Goal: Task Accomplishment & Management: Complete application form

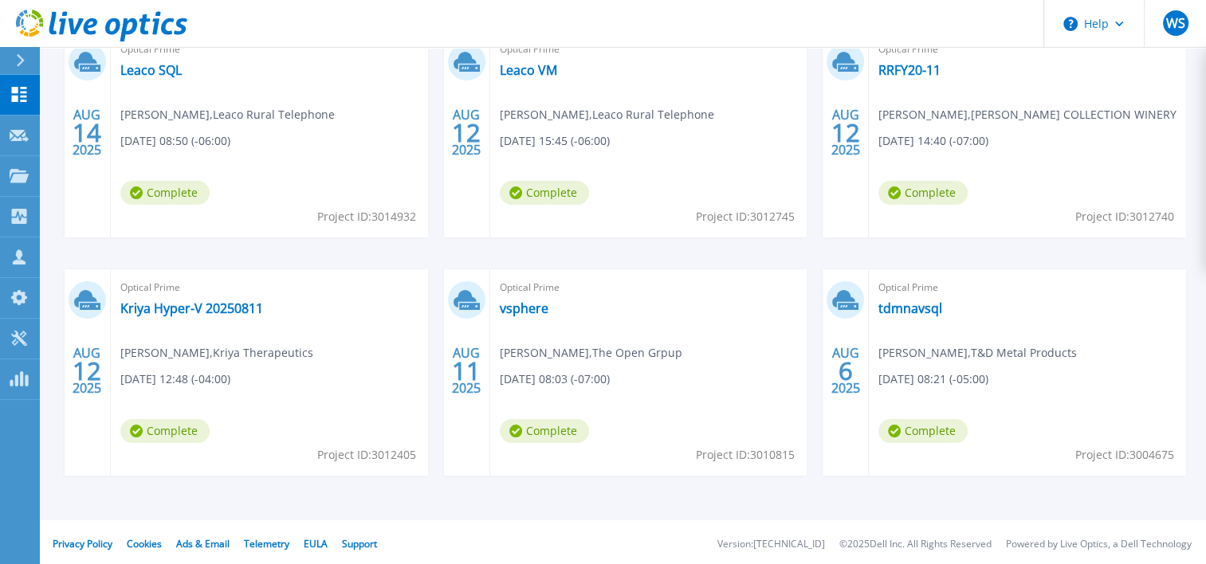
scroll to position [319, 0]
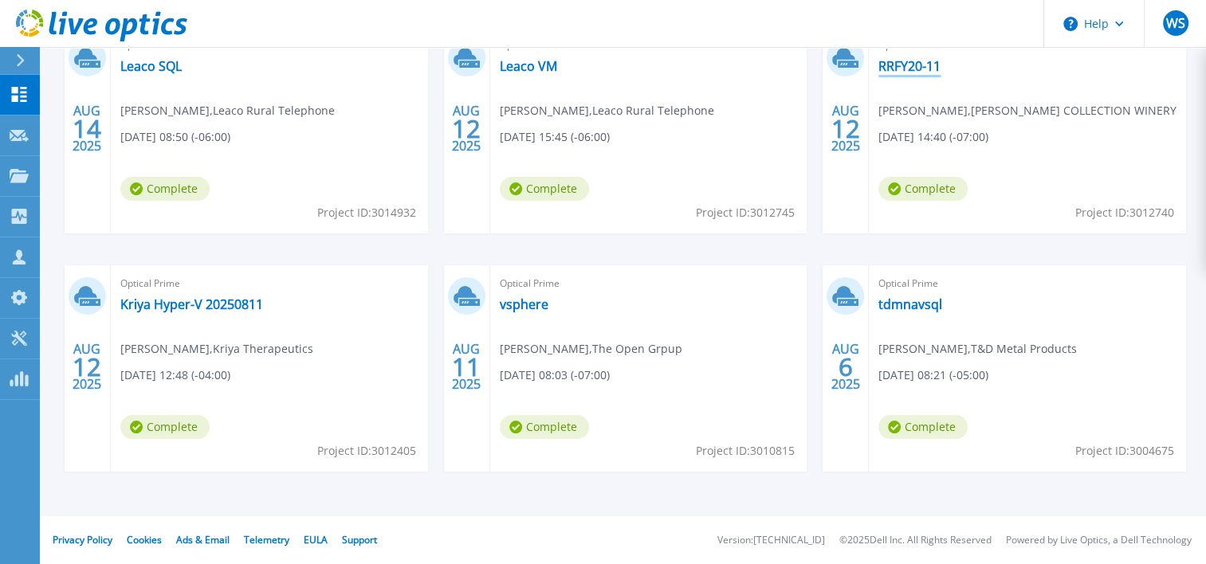
click at [912, 61] on link "RRFY20-11" at bounding box center [909, 66] width 62 height 16
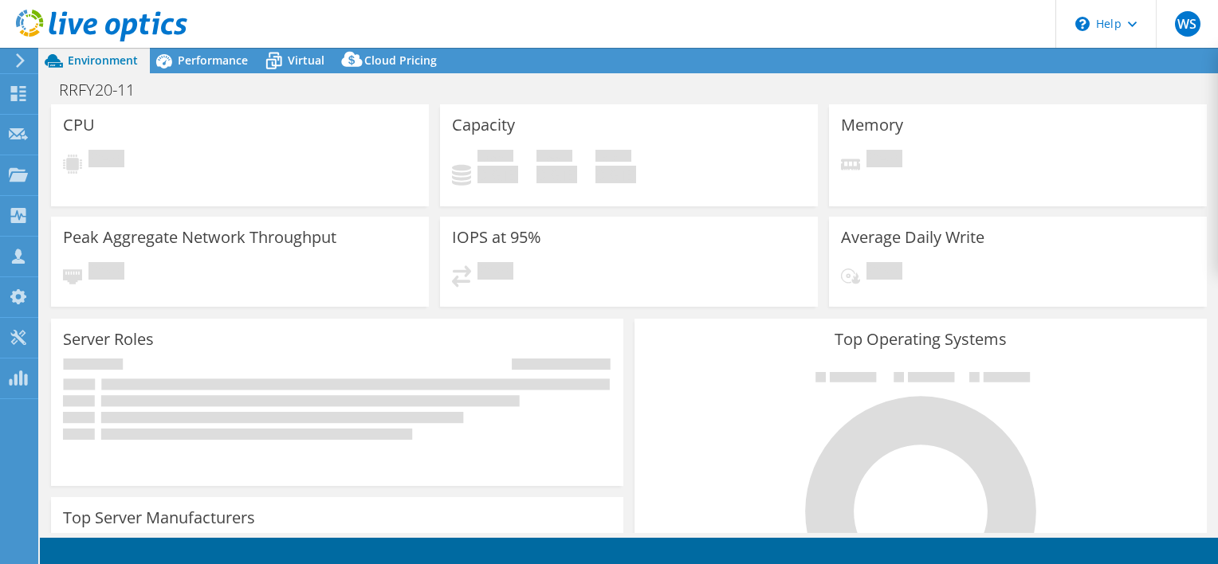
select select "USD"
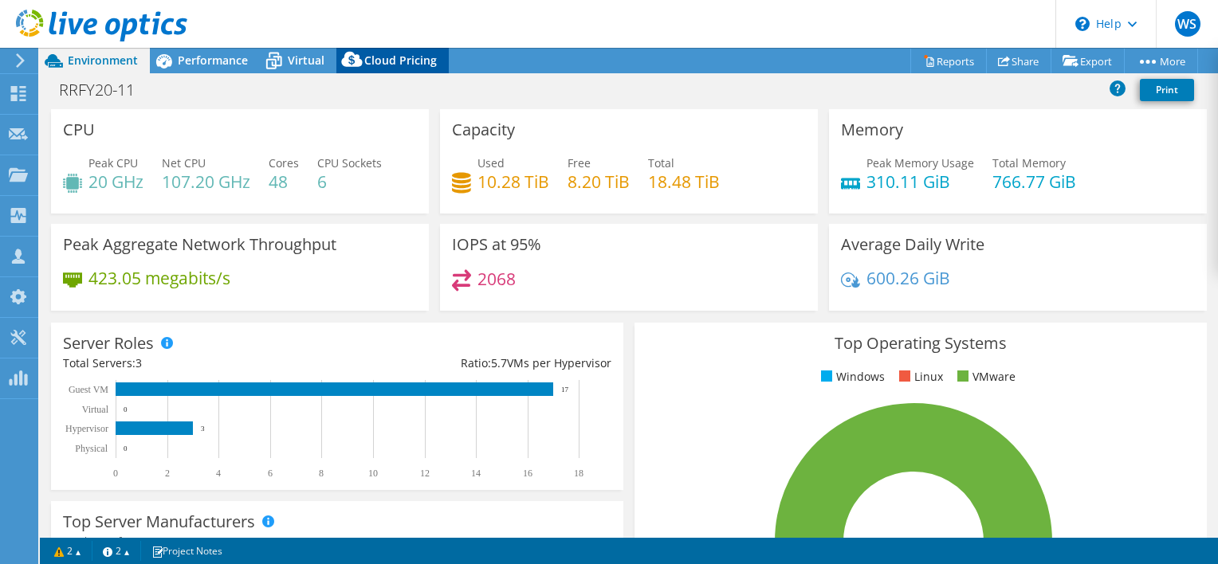
click at [389, 62] on span "Cloud Pricing" at bounding box center [400, 60] width 73 height 15
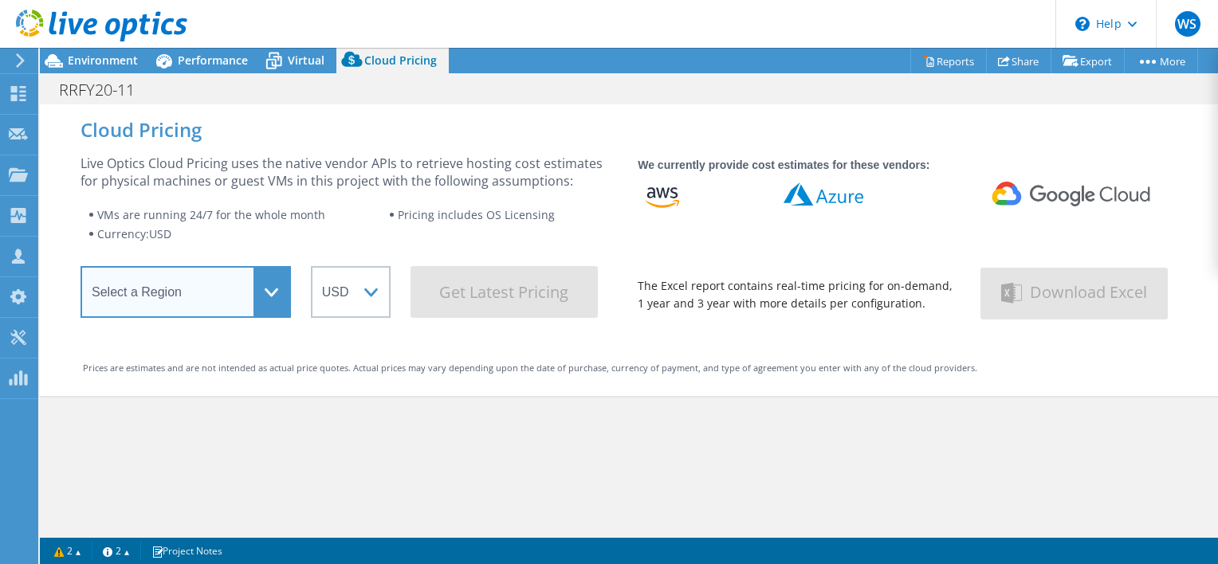
click at [266, 285] on select "Select a Region Asia Pacific (Hong Kong) Asia Pacific (Mumbai) Asia Pacific (Se…" at bounding box center [186, 292] width 210 height 52
select select "USWest"
click at [81, 271] on select "Select a Region Asia Pacific (Hong Kong) Asia Pacific (Mumbai) Asia Pacific (Se…" at bounding box center [186, 292] width 210 height 52
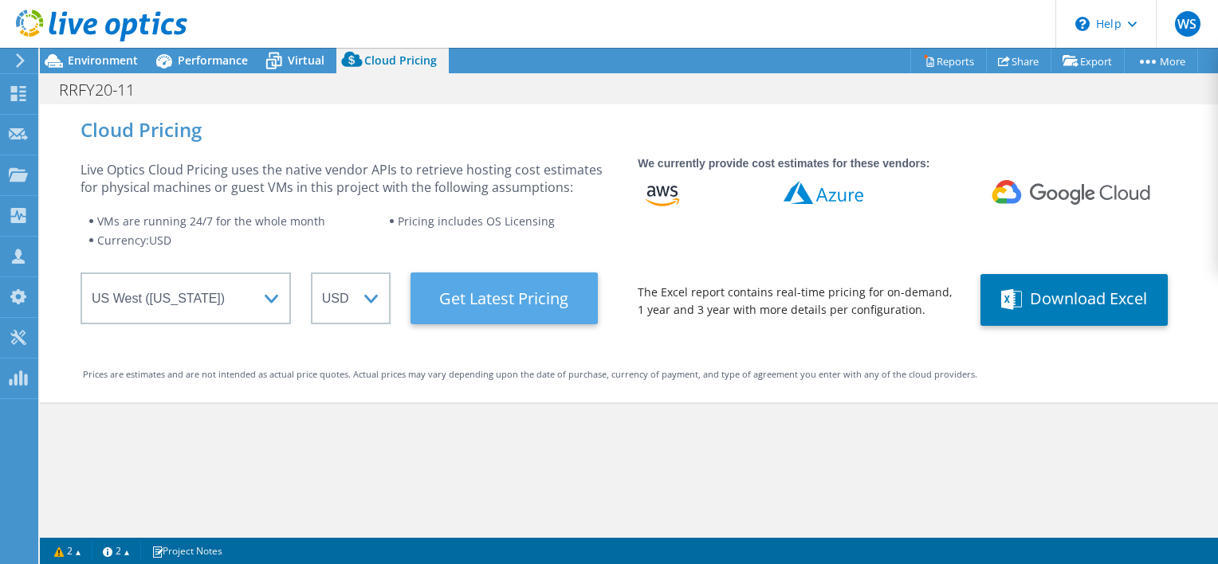
click at [485, 297] on Latest "Get Latest Pricing" at bounding box center [504, 299] width 187 height 52
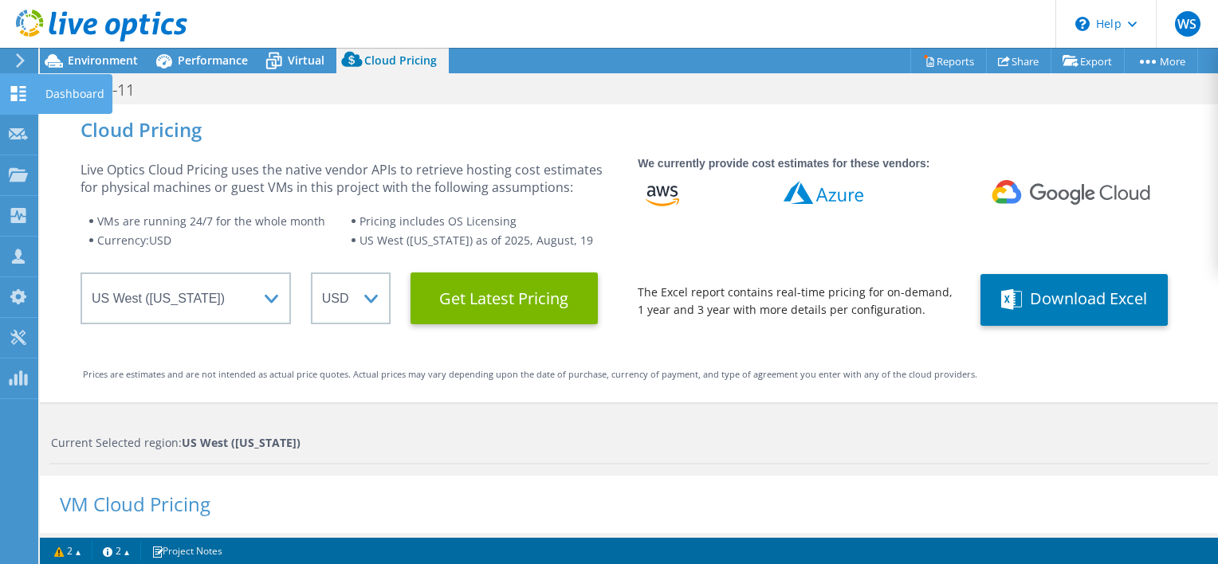
click at [10, 91] on icon at bounding box center [18, 93] width 19 height 15
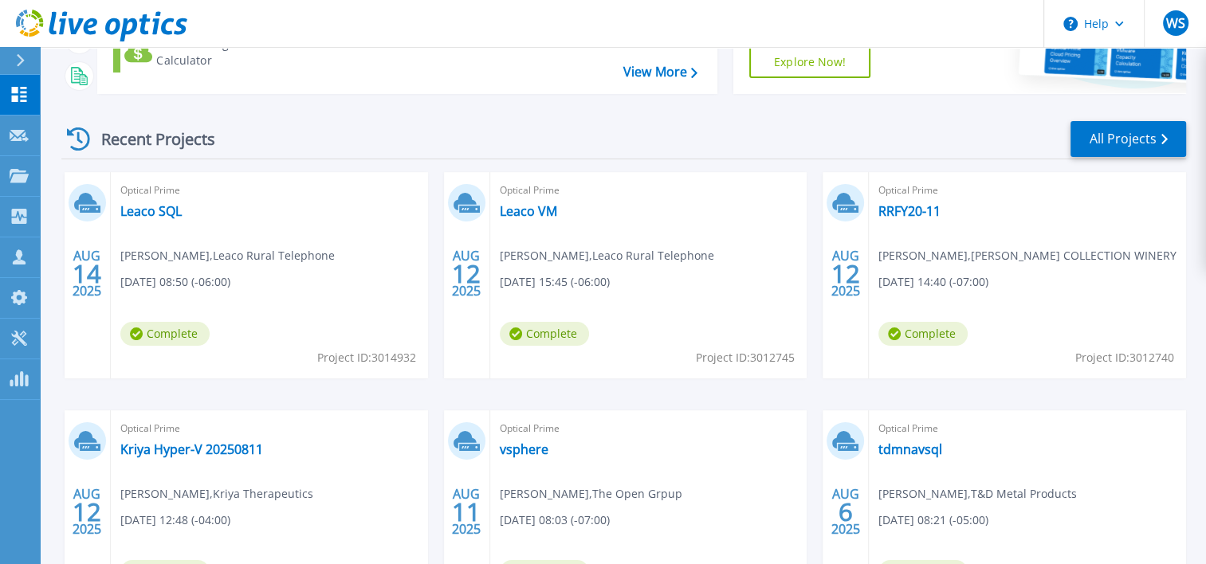
scroll to position [319, 0]
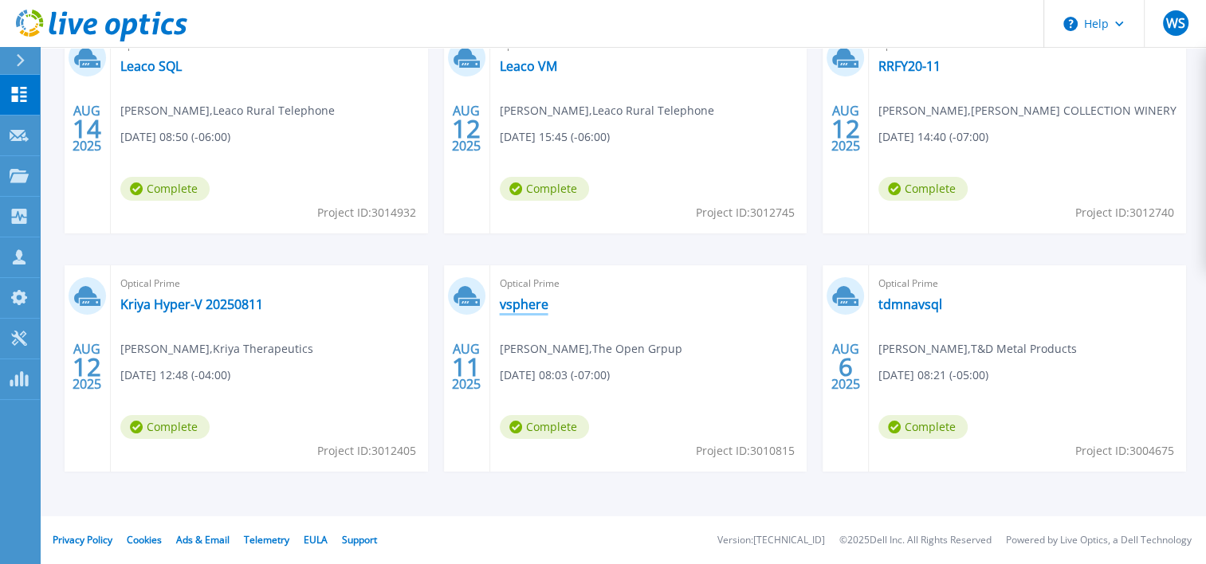
click at [517, 303] on link "vsphere" at bounding box center [524, 305] width 49 height 16
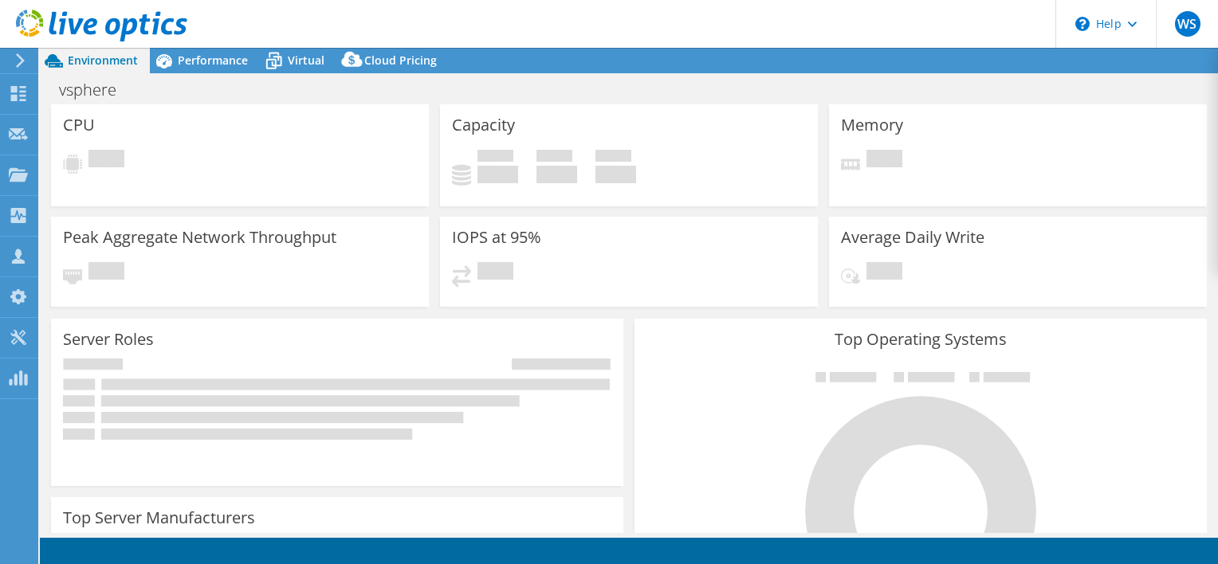
select select "USD"
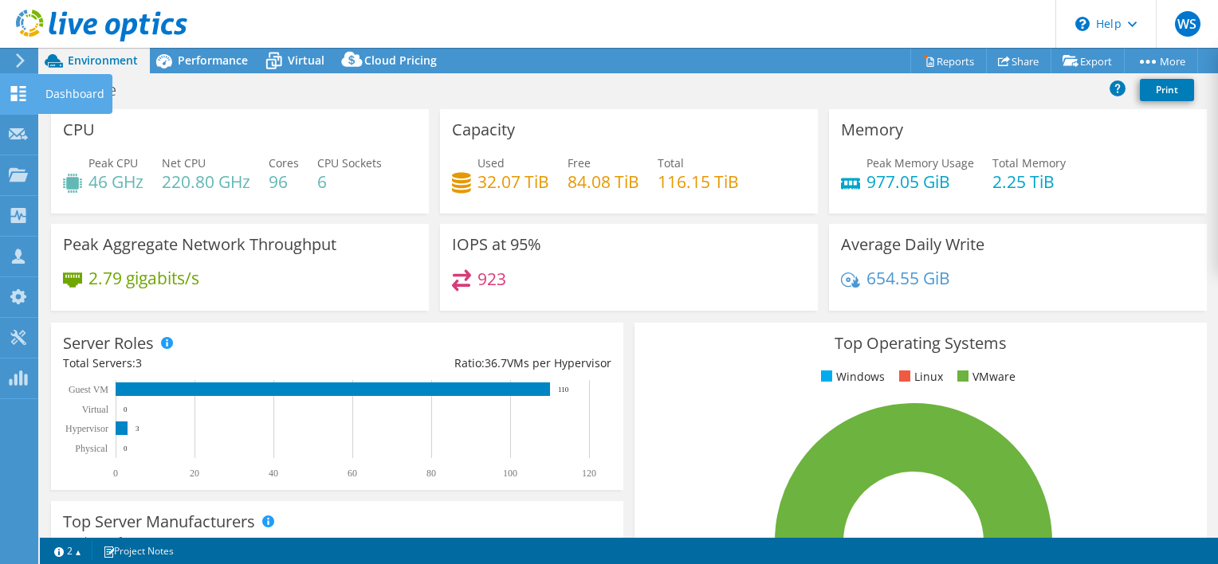
click at [22, 98] on icon at bounding box center [18, 93] width 19 height 15
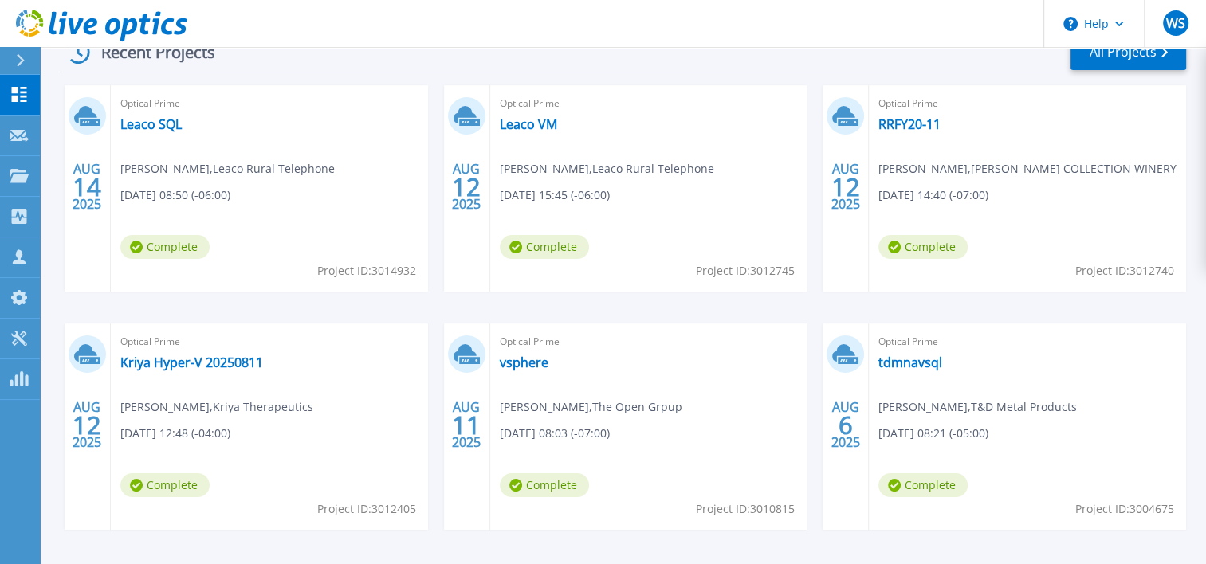
scroll to position [159, 0]
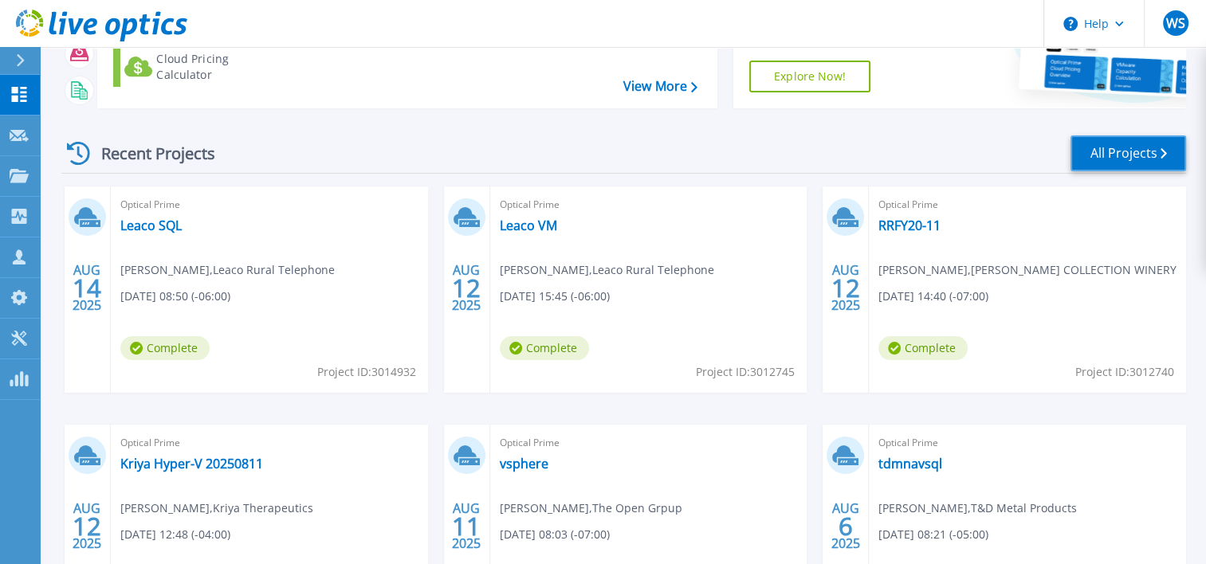
click at [1131, 150] on link "All Projects" at bounding box center [1129, 154] width 116 height 36
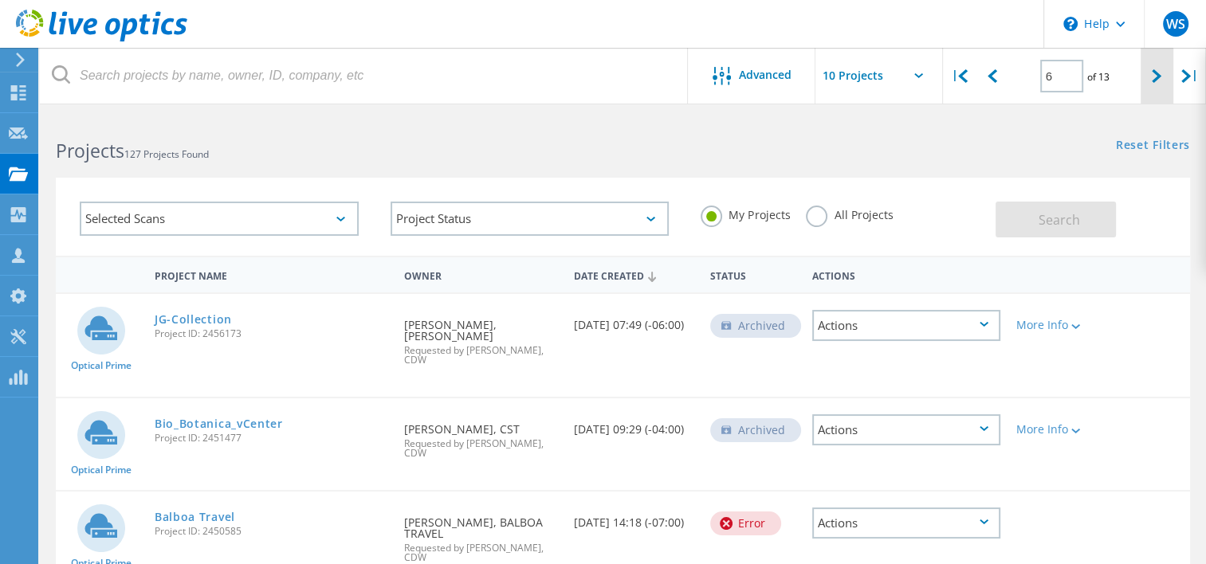
click at [1148, 76] on div at bounding box center [1157, 76] width 33 height 57
type input "7"
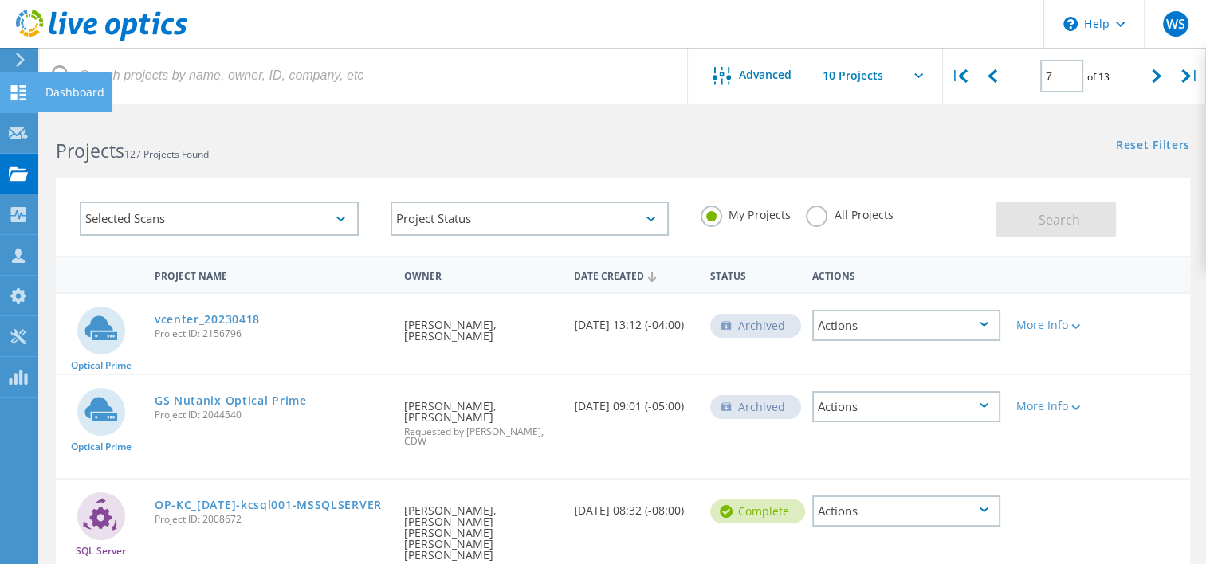
click at [18, 96] on icon at bounding box center [18, 92] width 19 height 15
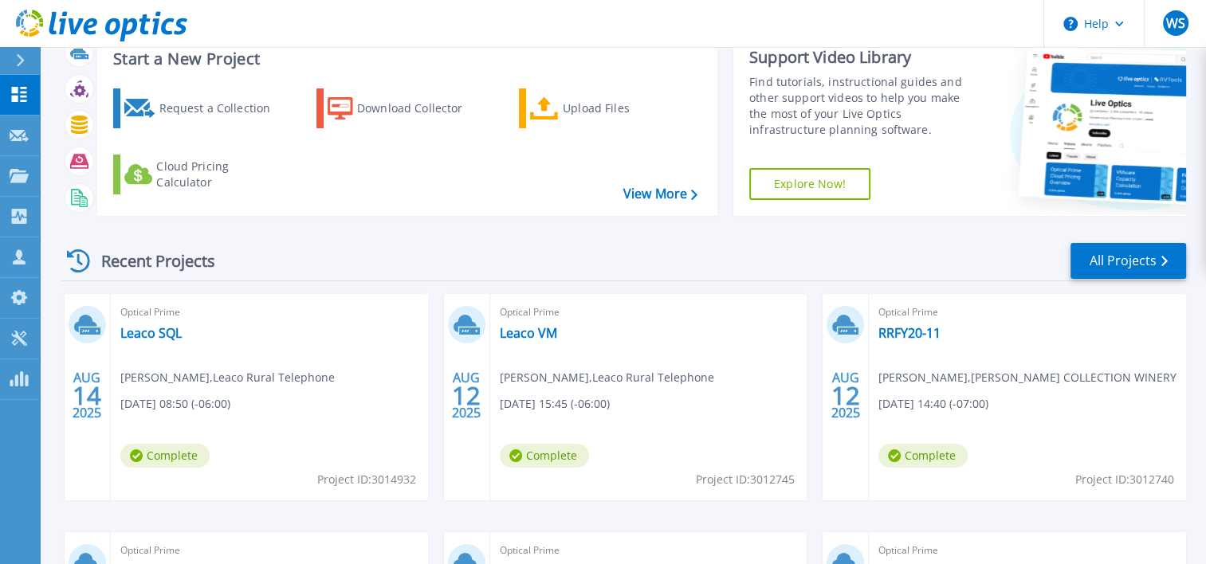
scroll to position [80, 0]
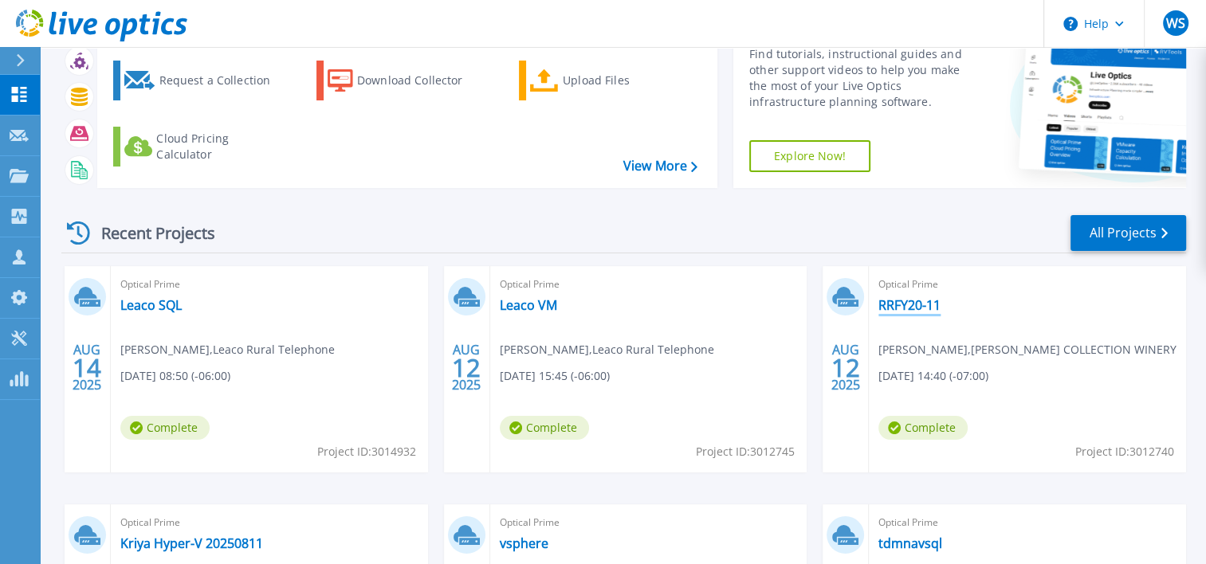
click at [896, 303] on link "RRFY20-11" at bounding box center [909, 305] width 62 height 16
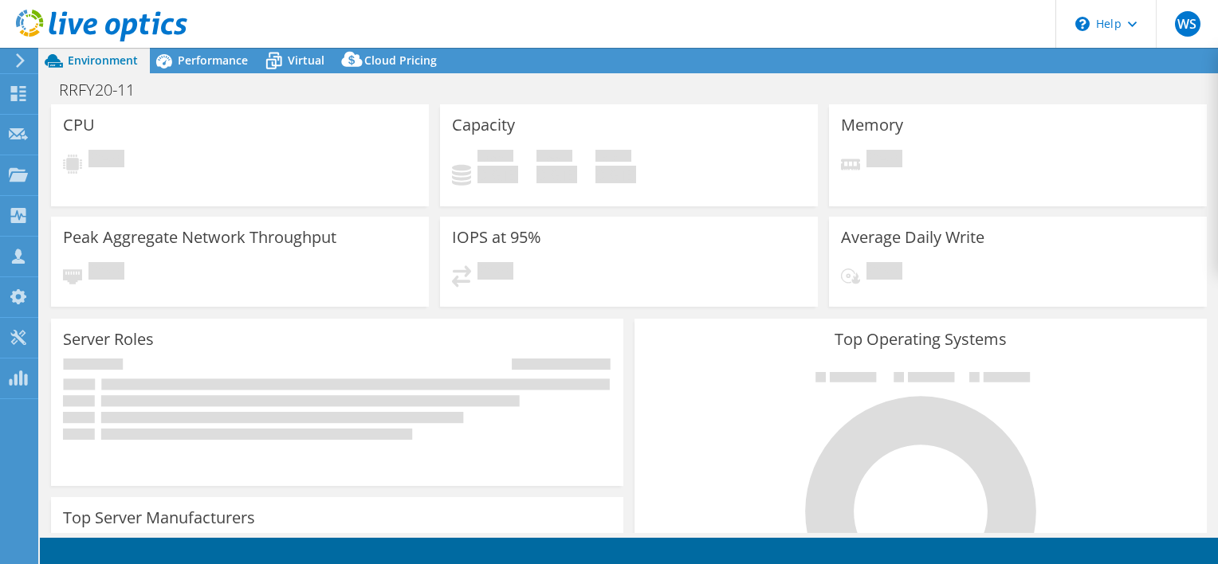
select select "USWest"
select select "USD"
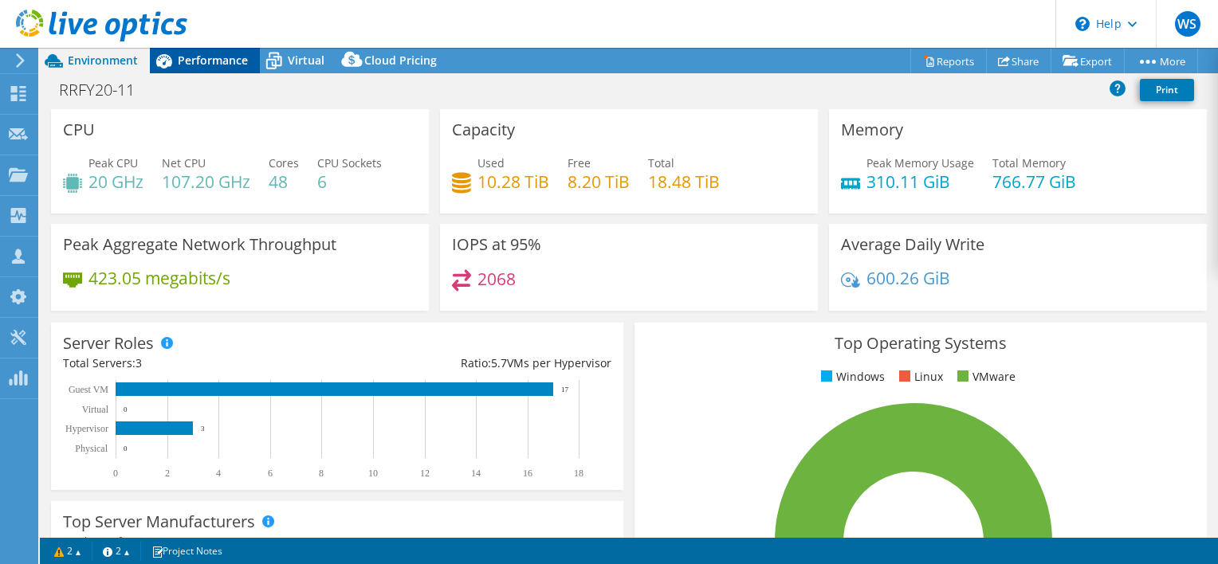
click at [194, 59] on span "Performance" at bounding box center [213, 60] width 70 height 15
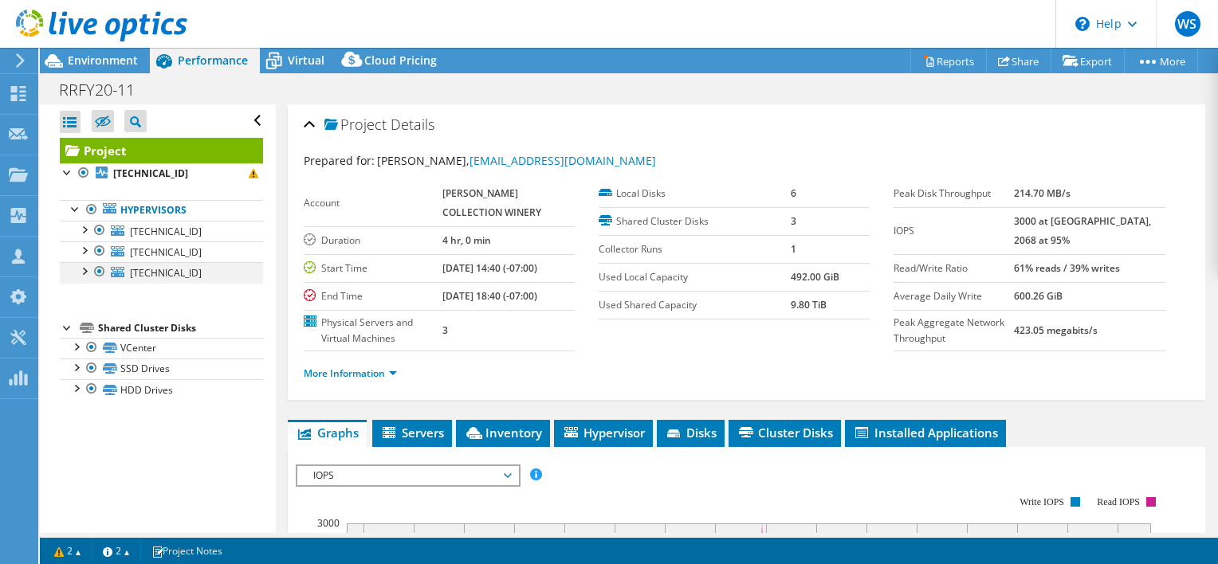
click at [99, 272] on div at bounding box center [100, 271] width 16 height 19
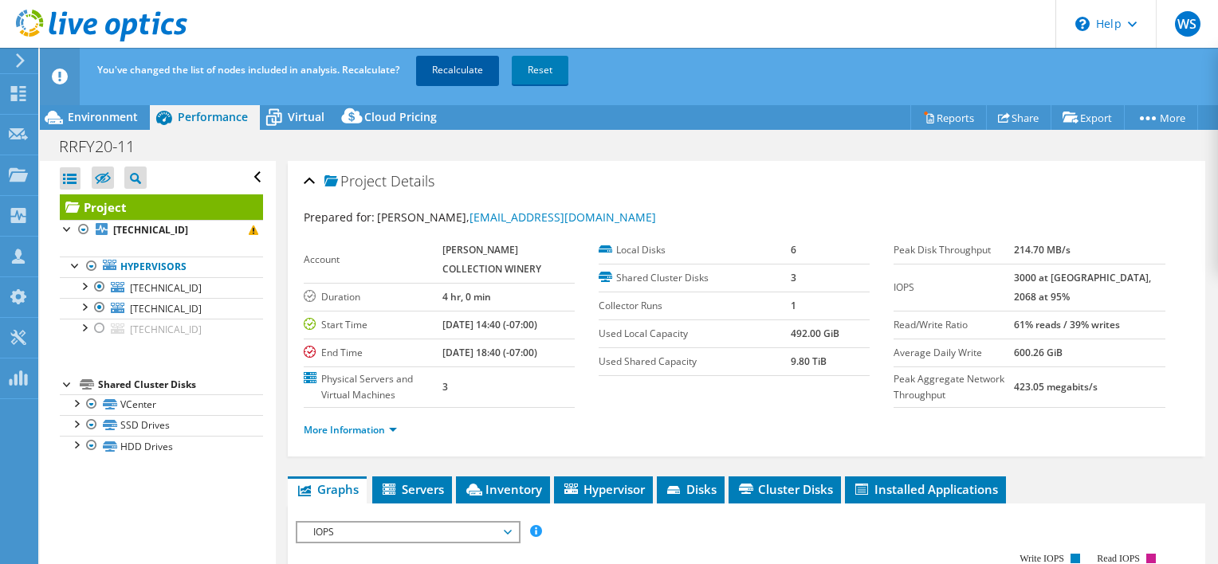
click at [450, 67] on link "Recalculate" at bounding box center [457, 70] width 83 height 29
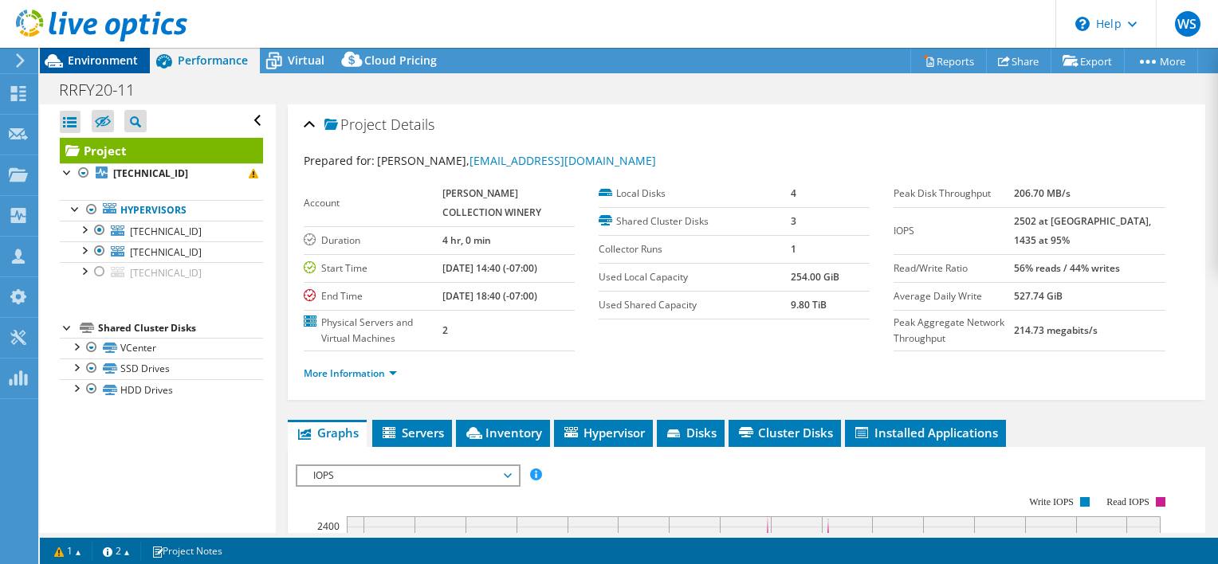
click at [96, 56] on span "Environment" at bounding box center [103, 60] width 70 height 15
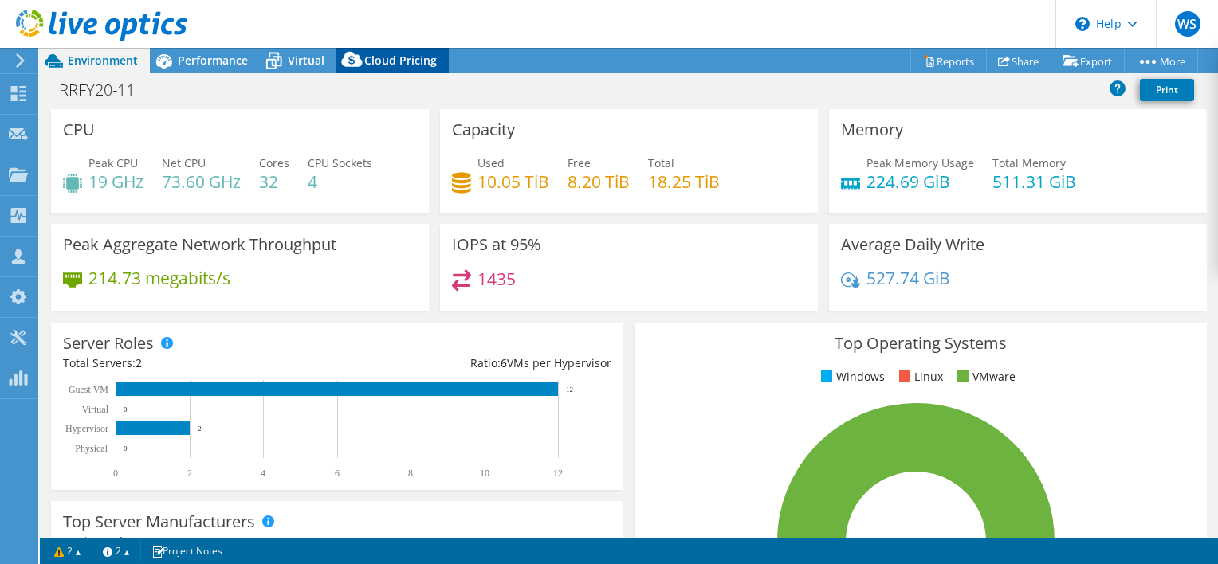
click at [407, 61] on span "Cloud Pricing" at bounding box center [400, 60] width 73 height 15
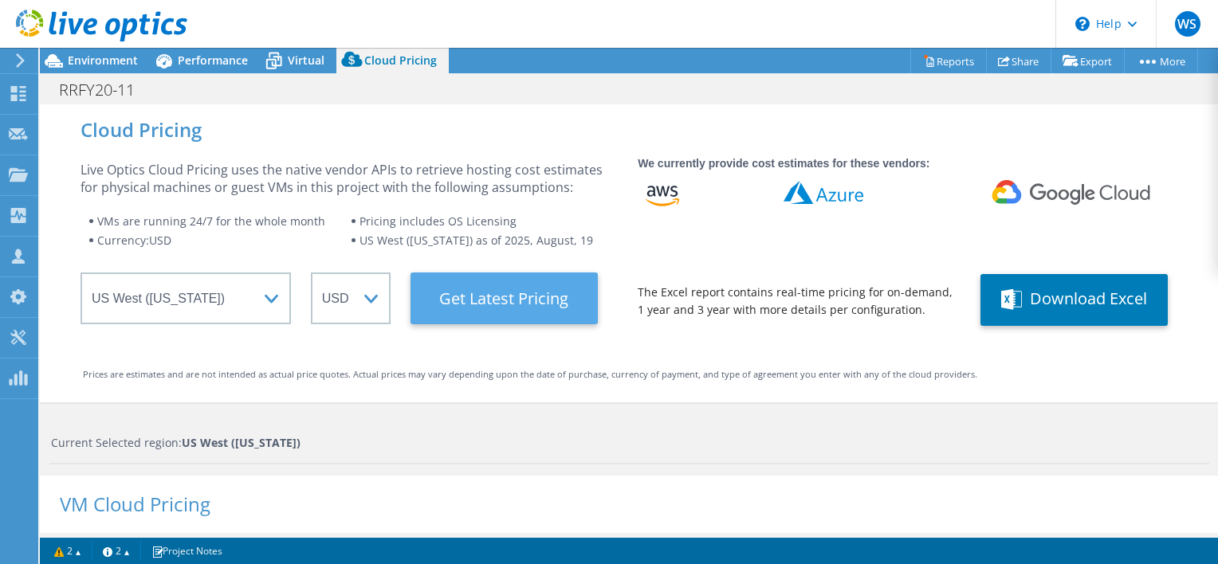
click at [510, 293] on Latest "Get Latest Pricing" at bounding box center [504, 299] width 187 height 52
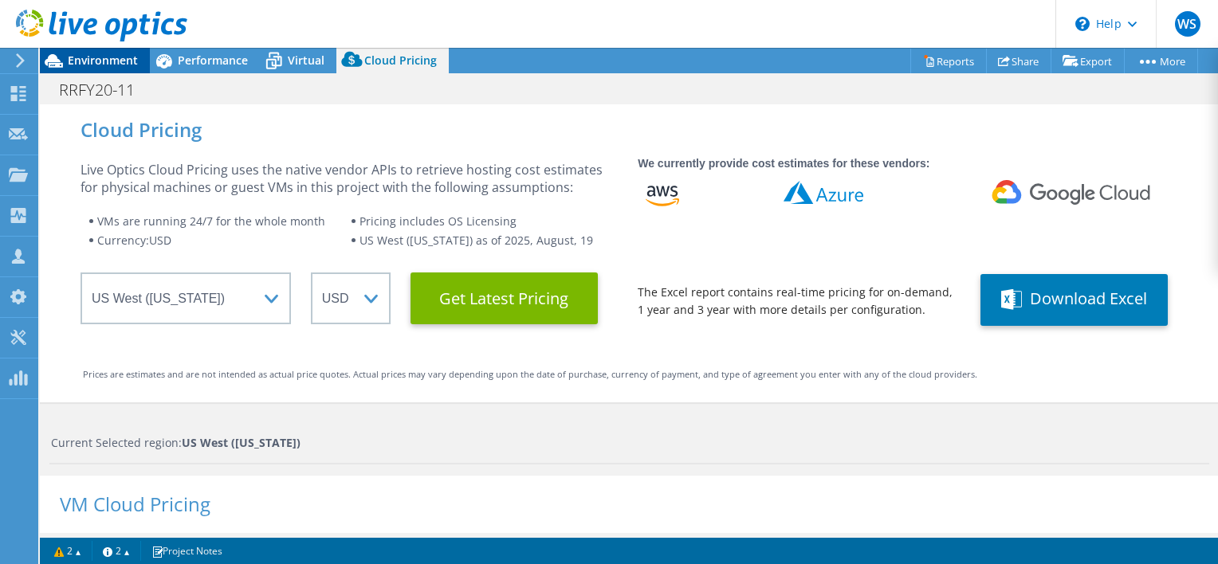
click at [100, 56] on span "Environment" at bounding box center [103, 60] width 70 height 15
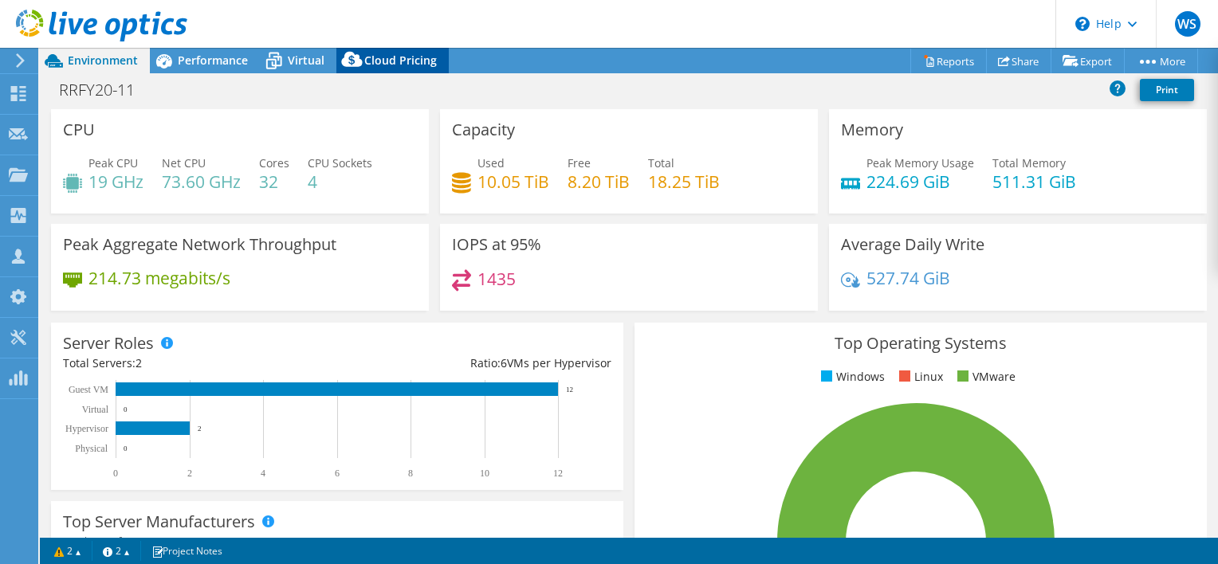
click at [395, 57] on span "Cloud Pricing" at bounding box center [400, 60] width 73 height 15
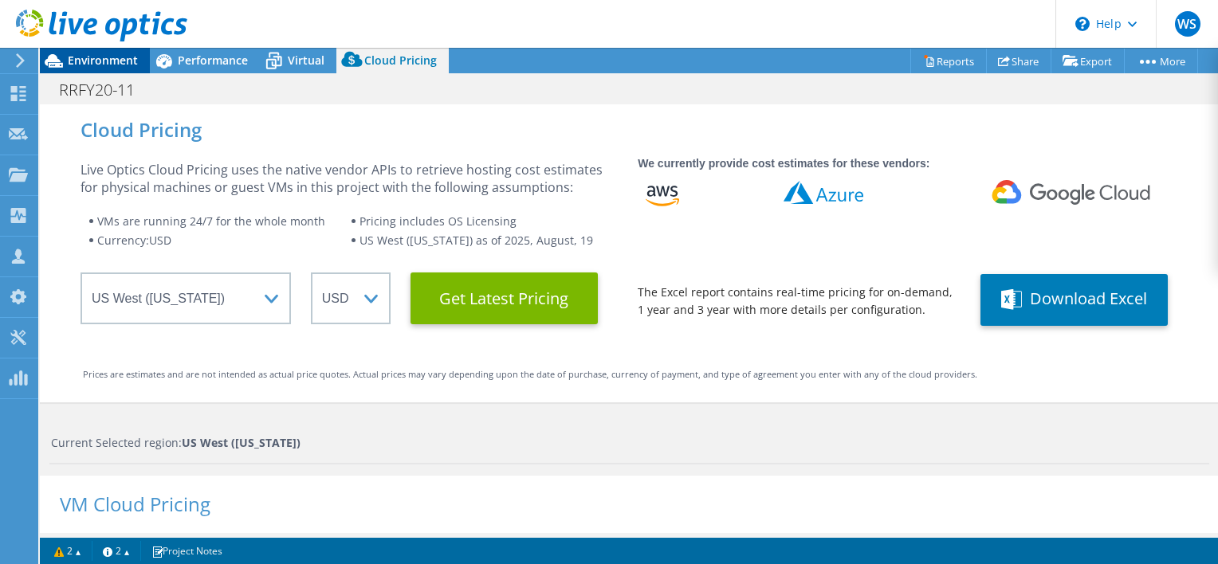
click at [87, 59] on span "Environment" at bounding box center [103, 60] width 70 height 15
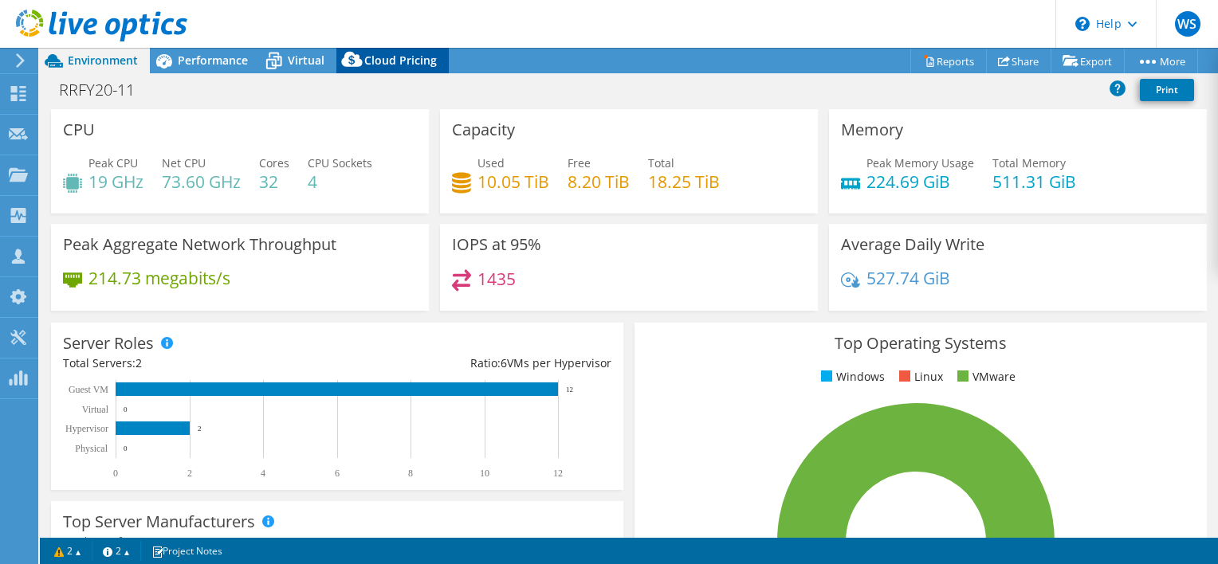
click at [386, 60] on span "Cloud Pricing" at bounding box center [400, 60] width 73 height 15
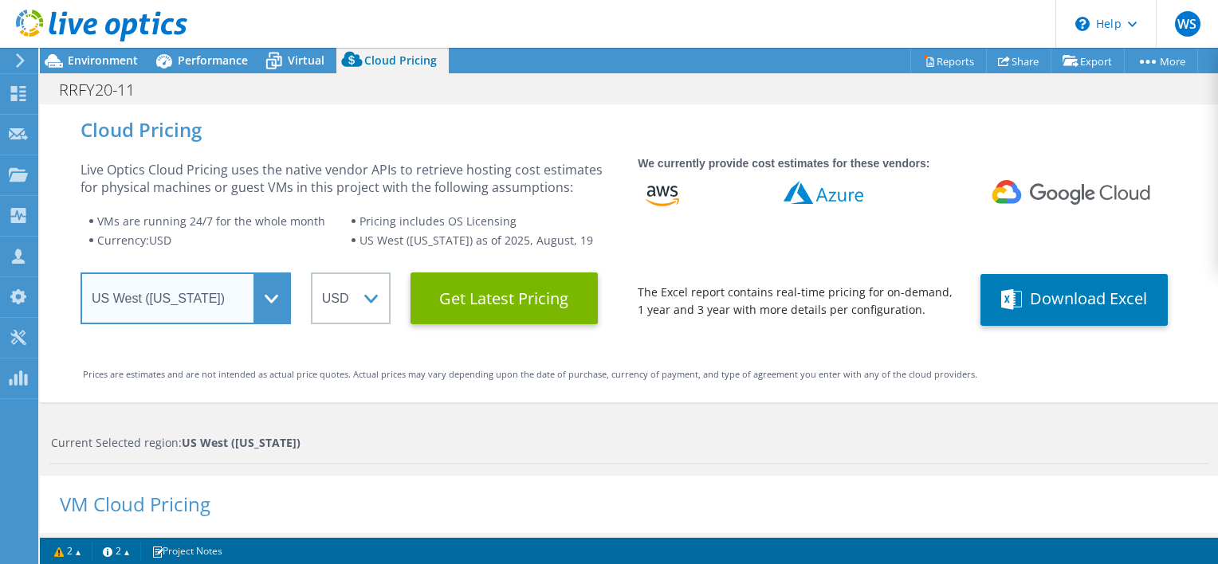
click at [269, 299] on select "Select a Region Asia Pacific (Hong Kong) Asia Pacific (Mumbai) Asia Pacific (Se…" at bounding box center [186, 299] width 210 height 52
select select "USEast"
click at [81, 273] on select "Select a Region Asia Pacific (Hong Kong) Asia Pacific (Mumbai) Asia Pacific (Se…" at bounding box center [186, 299] width 210 height 52
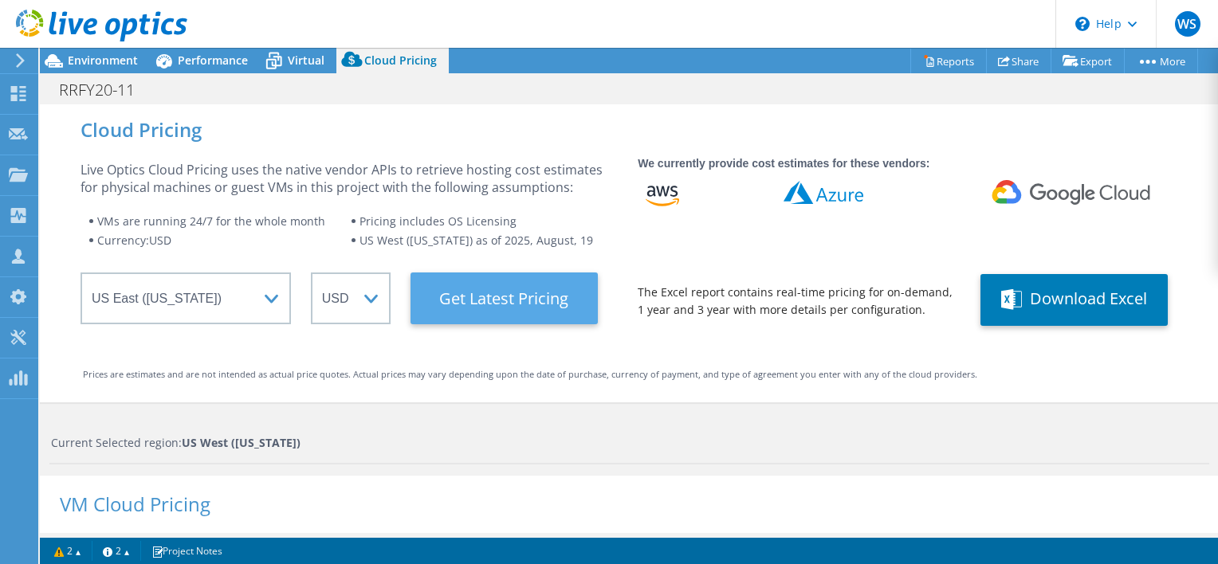
click at [501, 292] on Latest "Get Latest Pricing" at bounding box center [504, 299] width 187 height 52
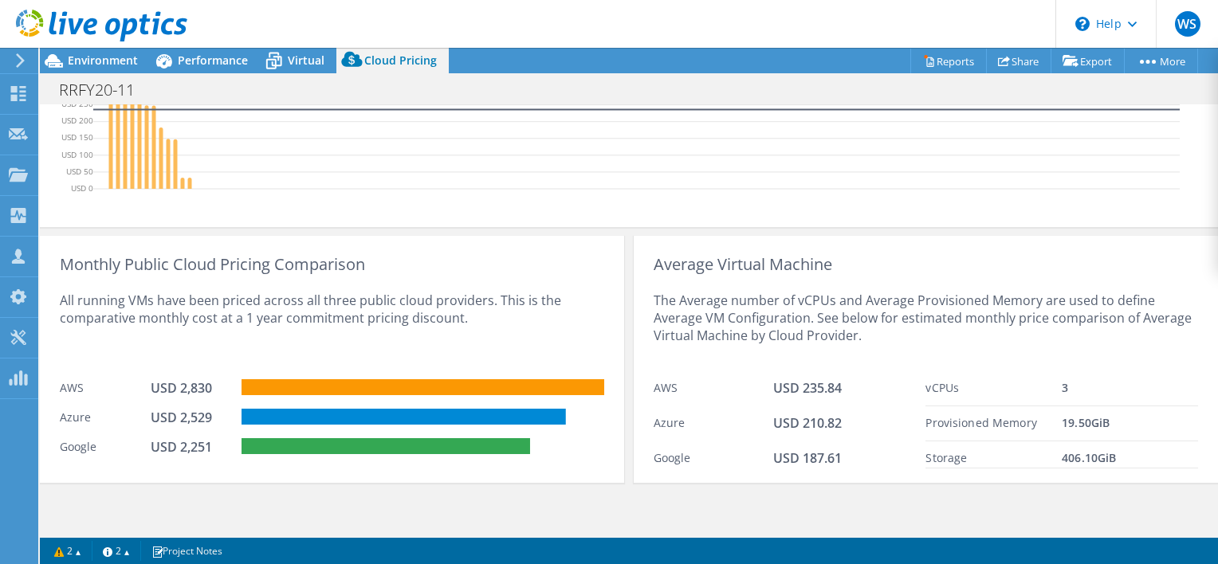
scroll to position [657, 0]
click at [198, 54] on span "Performance" at bounding box center [213, 60] width 70 height 15
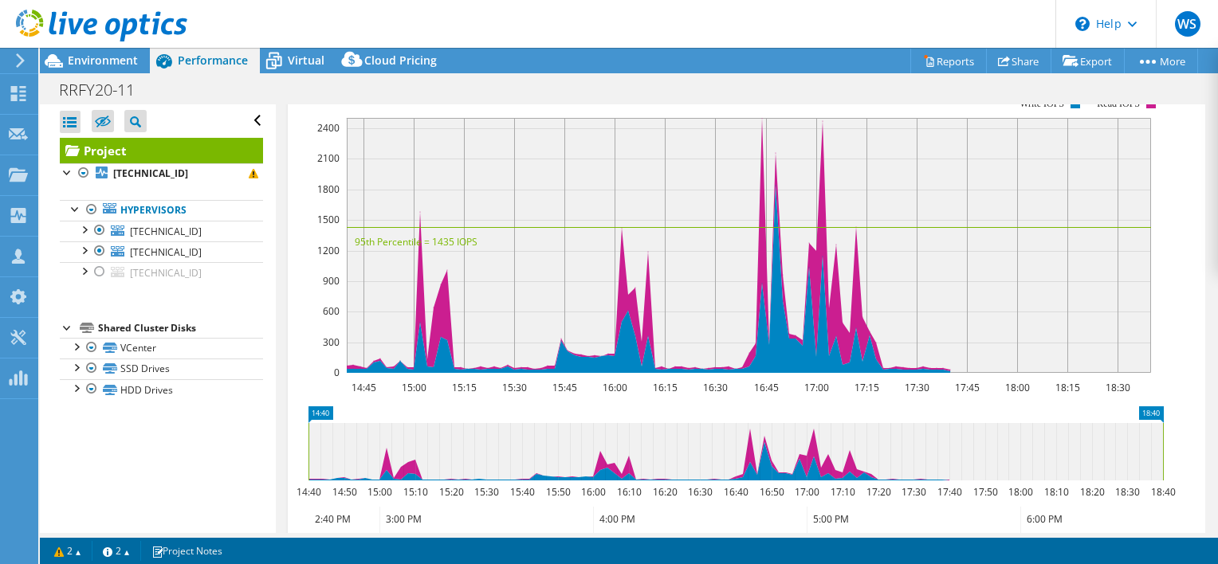
scroll to position [0, 0]
click at [293, 54] on span "Virtual" at bounding box center [306, 60] width 37 height 15
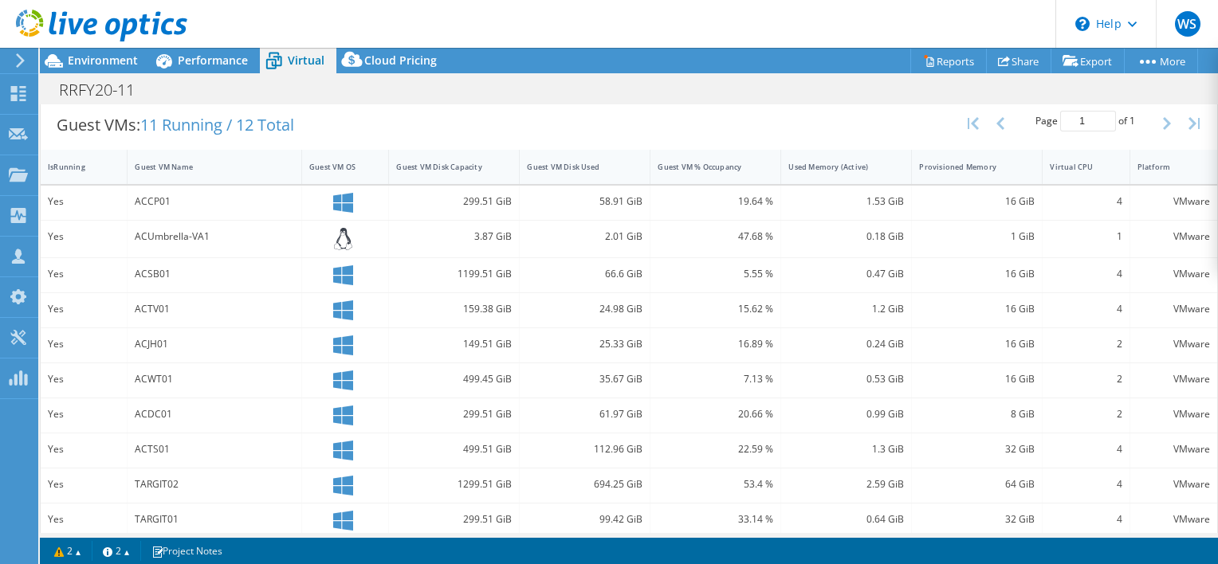
scroll to position [319, 0]
click at [375, 55] on span "Cloud Pricing" at bounding box center [400, 60] width 73 height 15
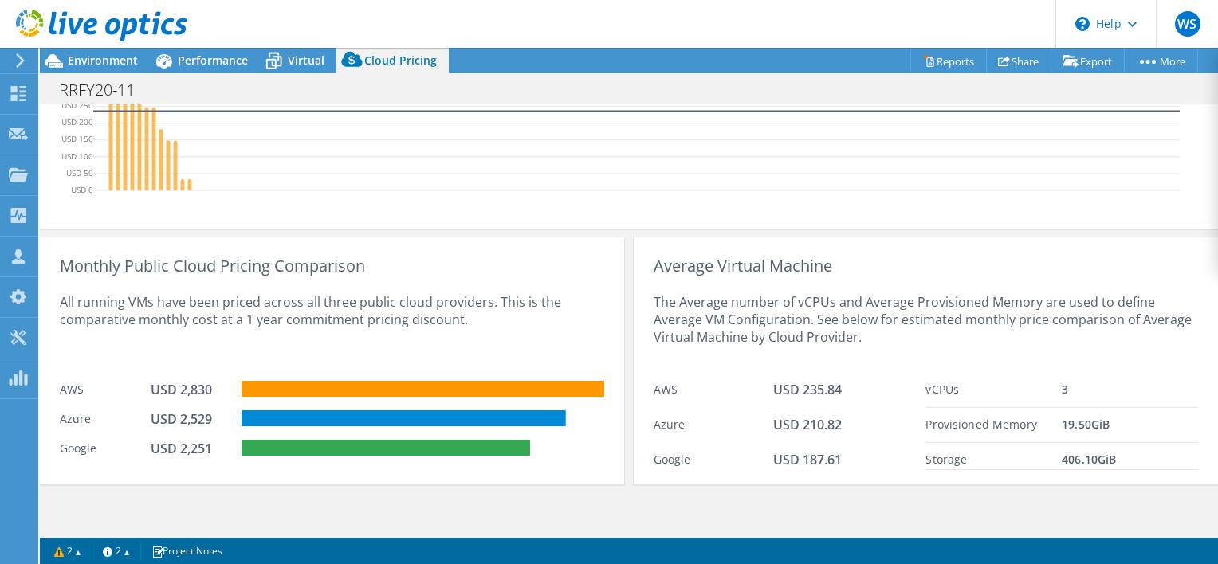
scroll to position [657, 0]
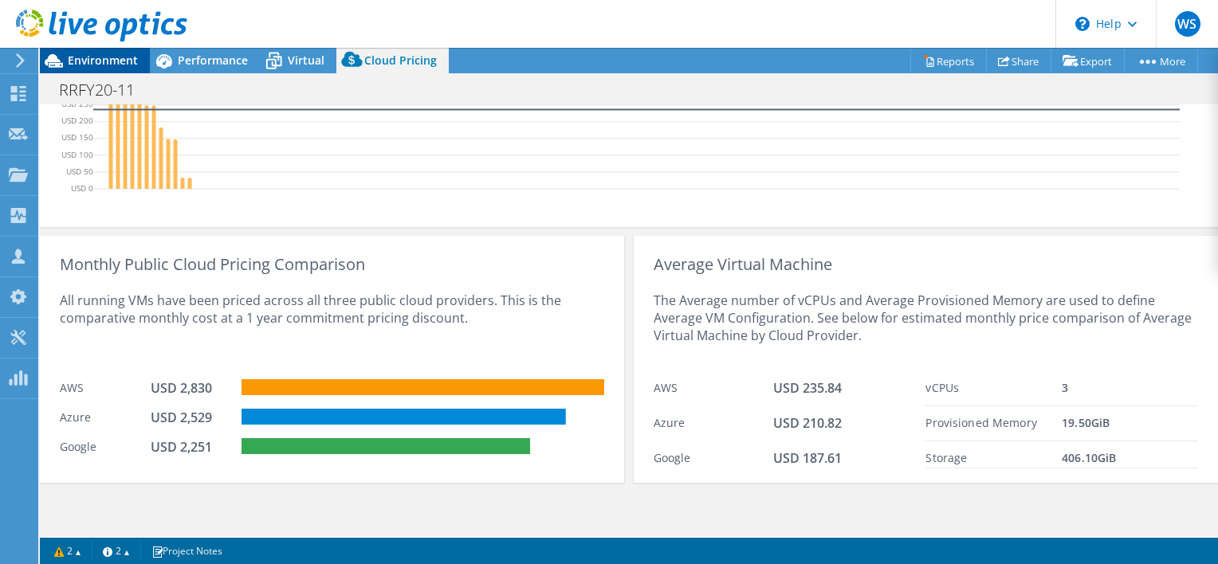
click at [96, 61] on span "Environment" at bounding box center [103, 60] width 70 height 15
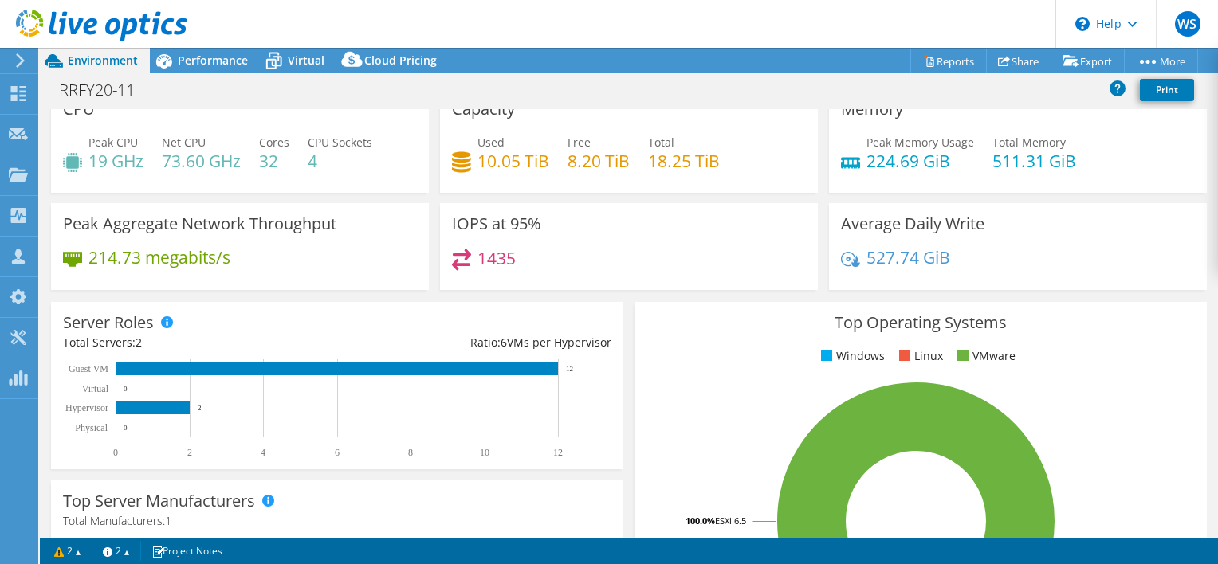
scroll to position [0, 0]
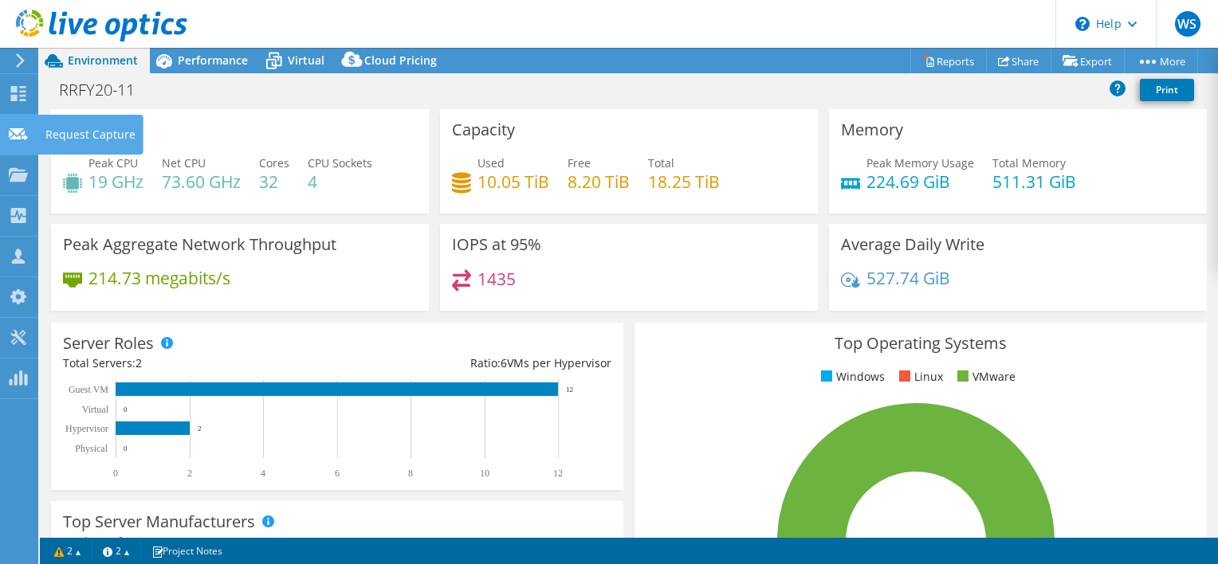
click at [16, 138] on use at bounding box center [18, 134] width 19 height 12
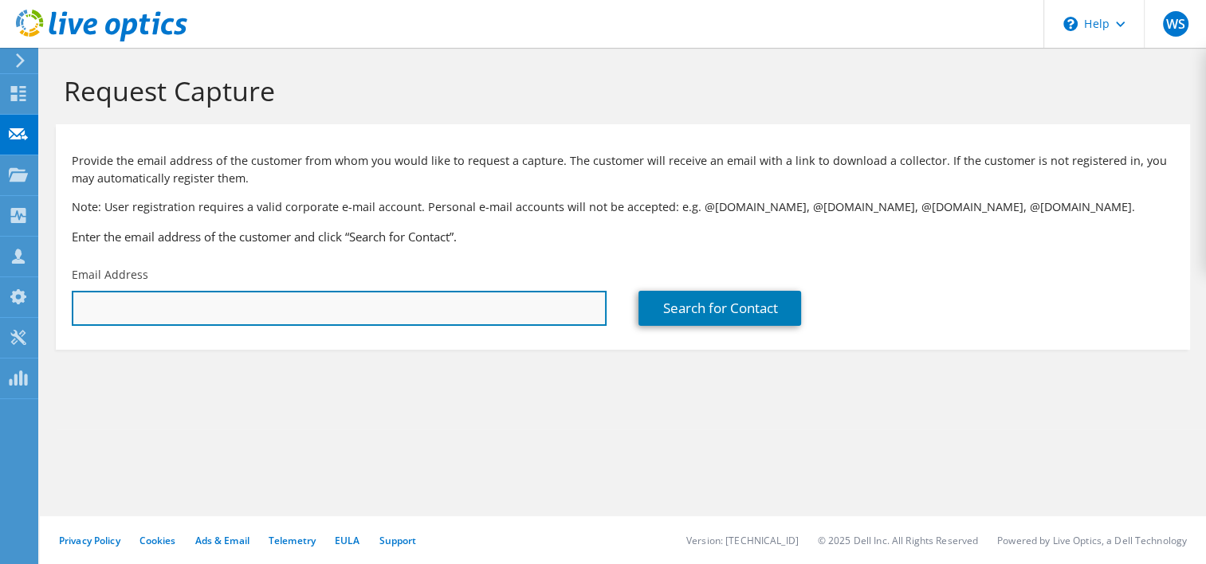
click at [137, 304] on input "text" at bounding box center [339, 308] width 535 height 35
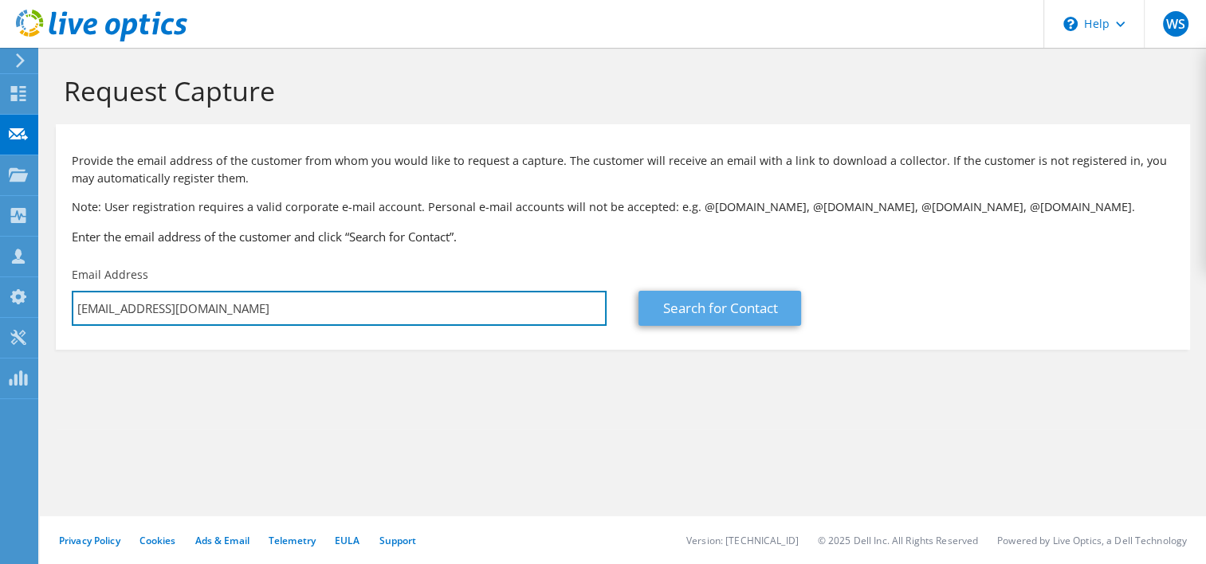
type input "[EMAIL_ADDRESS][DOMAIN_NAME]"
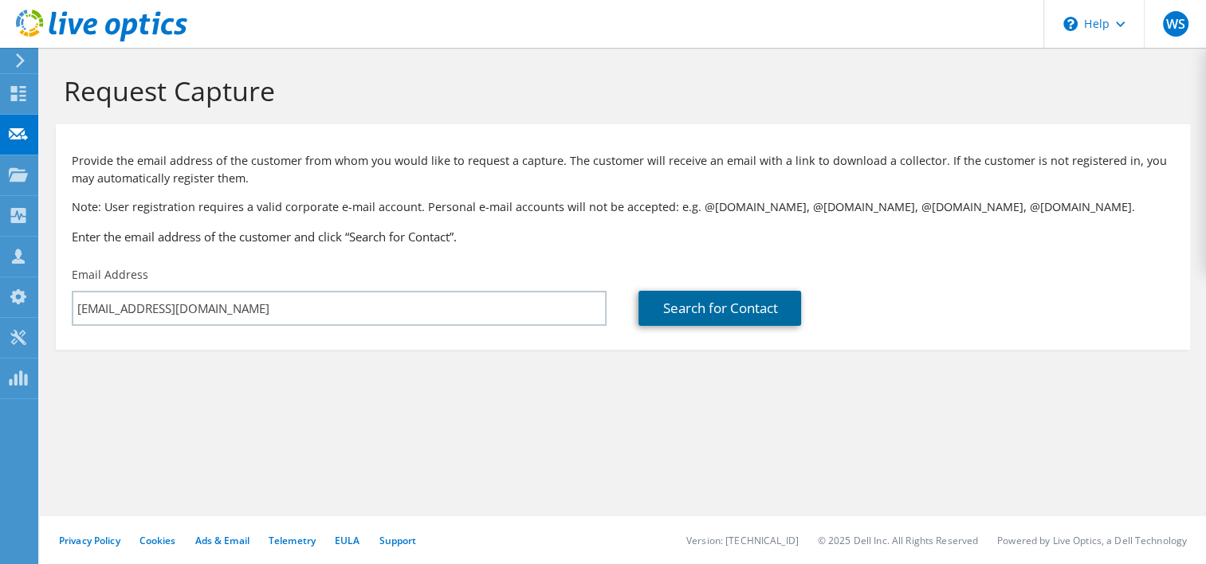
click at [718, 312] on link "Search for Contact" at bounding box center [720, 308] width 163 height 35
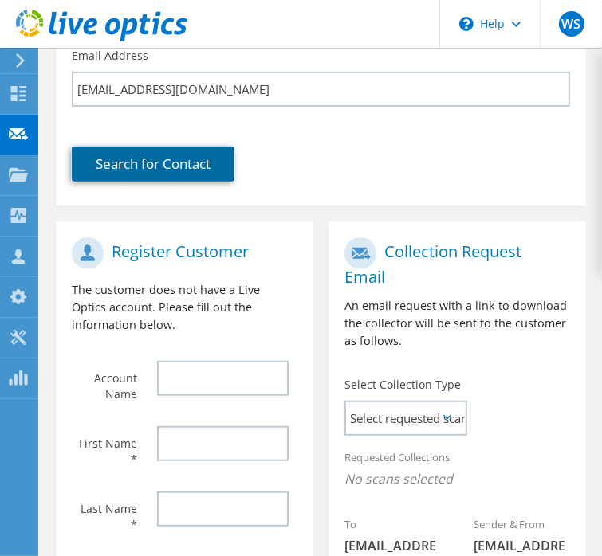
scroll to position [319, 0]
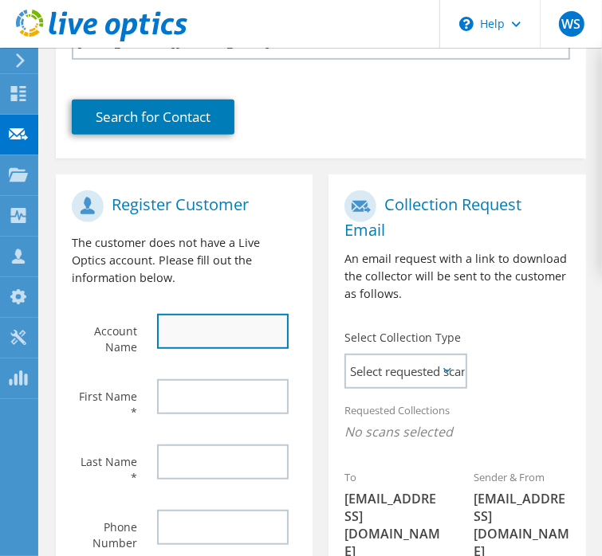
click at [196, 314] on input "text" at bounding box center [223, 331] width 132 height 35
type input "[PERSON_NAME] Bone and [PERSON_NAME]"
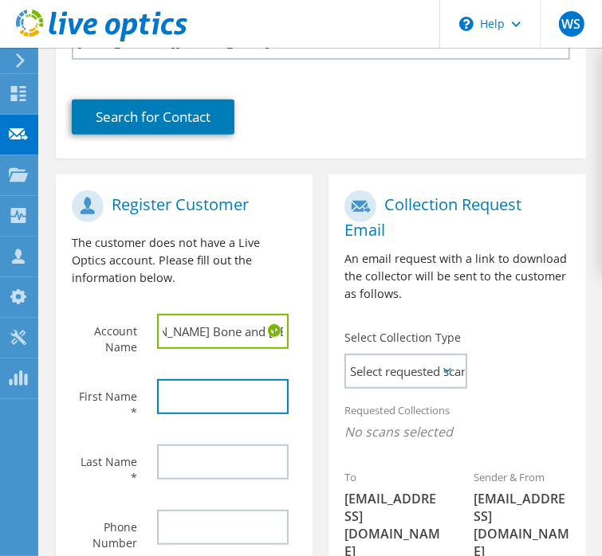
scroll to position [0, 0]
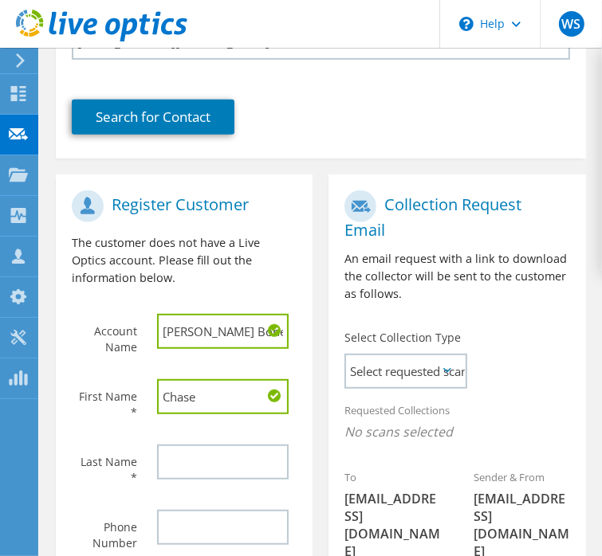
type input "Chase"
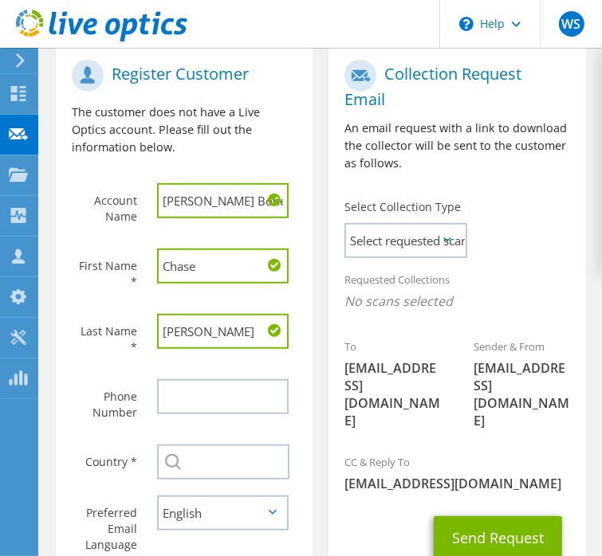
scroll to position [478, 0]
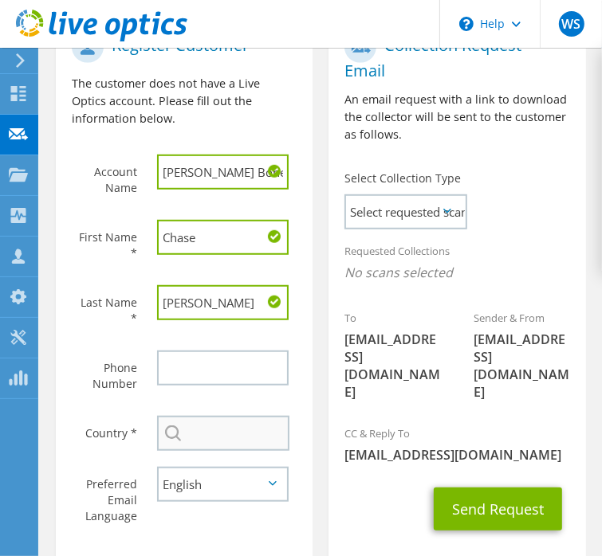
type input "Stafford"
click at [209, 416] on input "text" at bounding box center [223, 433] width 132 height 35
type input "[GEOGRAPHIC_DATA]"
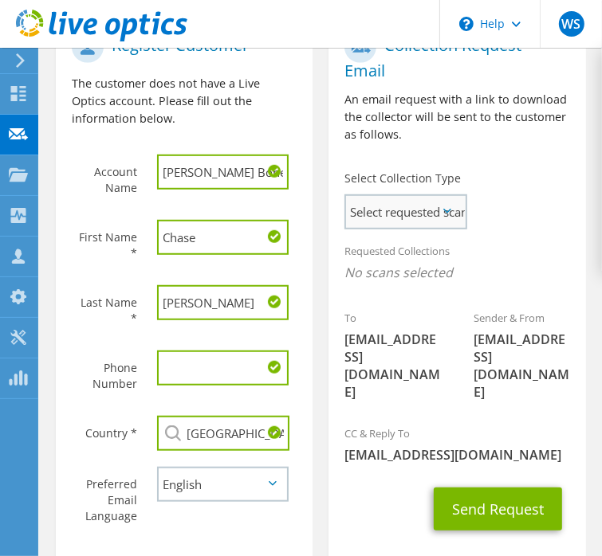
click at [417, 198] on span "Select requested scan types" at bounding box center [405, 212] width 118 height 32
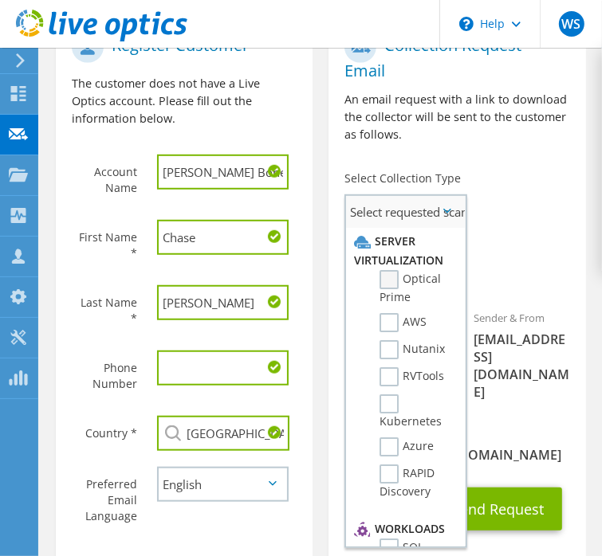
click at [389, 270] on label "Optical Prime" at bounding box center [413, 287] width 69 height 35
click at [0, 0] on input "Optical Prime" at bounding box center [0, 0] width 0 height 0
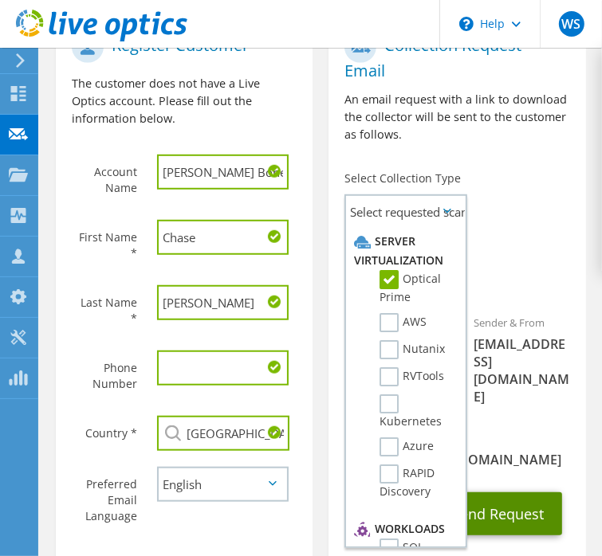
click at [514, 493] on button "Send Request" at bounding box center [498, 514] width 128 height 43
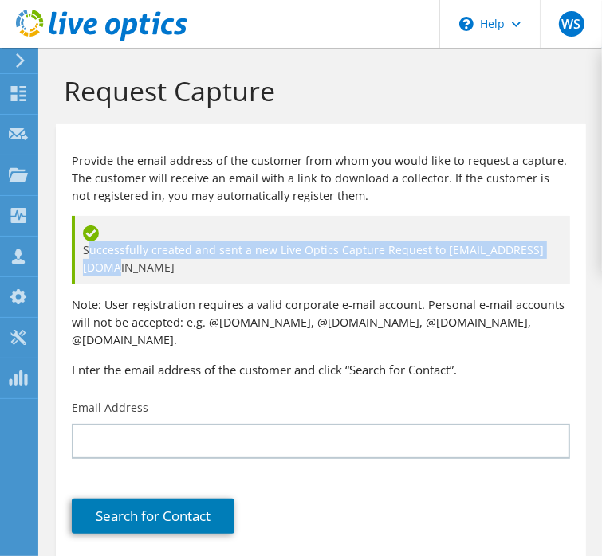
drag, startPoint x: 86, startPoint y: 252, endPoint x: 558, endPoint y: 246, distance: 472.0
click at [558, 246] on div "Successfully created and sent a new Live Optics Capture Request to [EMAIL_ADDRE…" at bounding box center [321, 250] width 498 height 69
drag, startPoint x: 558, startPoint y: 246, endPoint x: 525, endPoint y: 251, distance: 33.8
copy span "uccessfully created and sent a new Live Optics Capture Request to [EMAIL_ADDRES…"
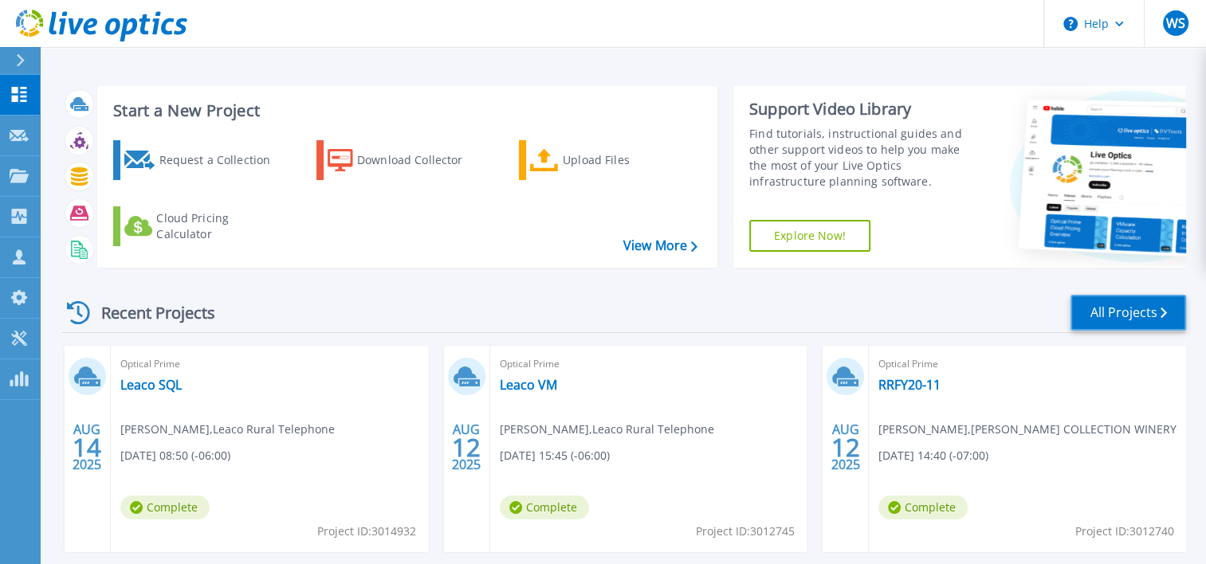
click at [1110, 309] on link "All Projects" at bounding box center [1129, 313] width 116 height 36
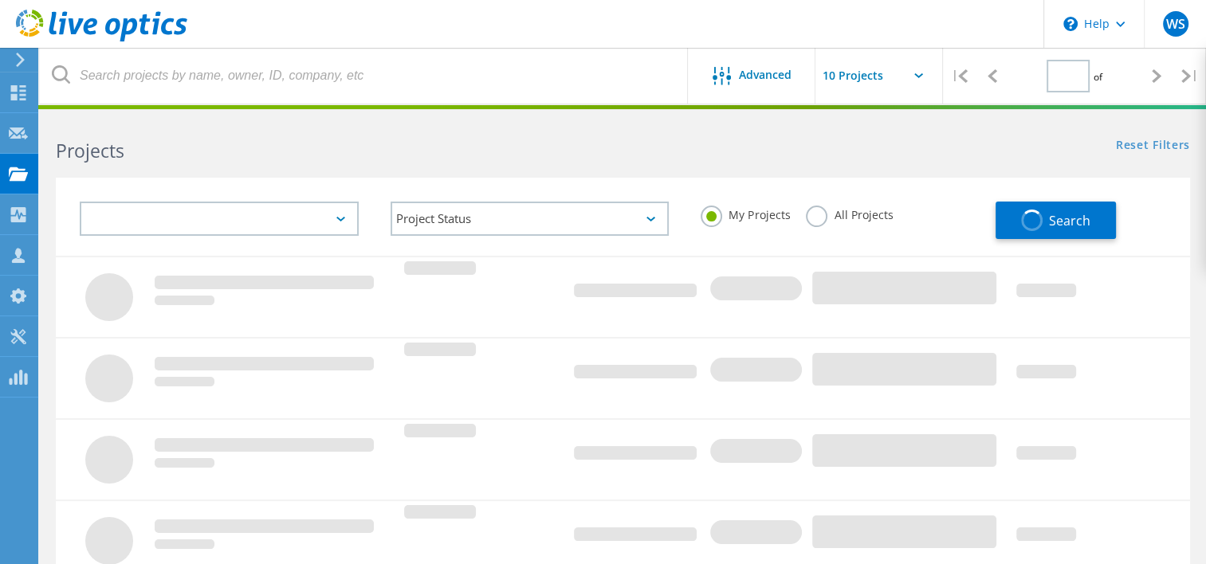
type input "1"
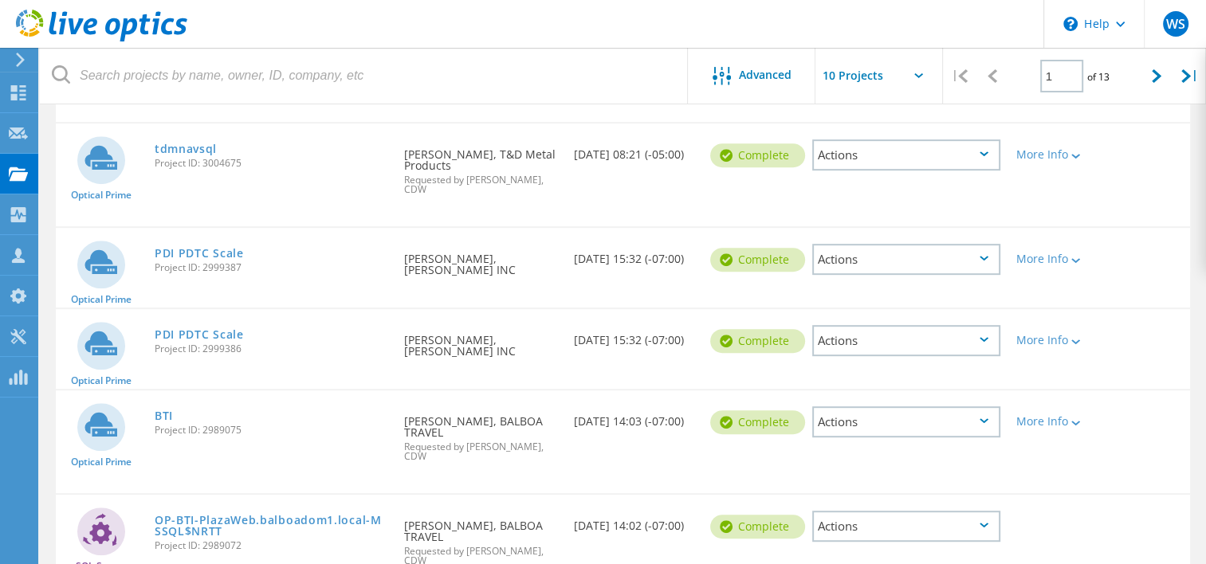
scroll to position [717, 0]
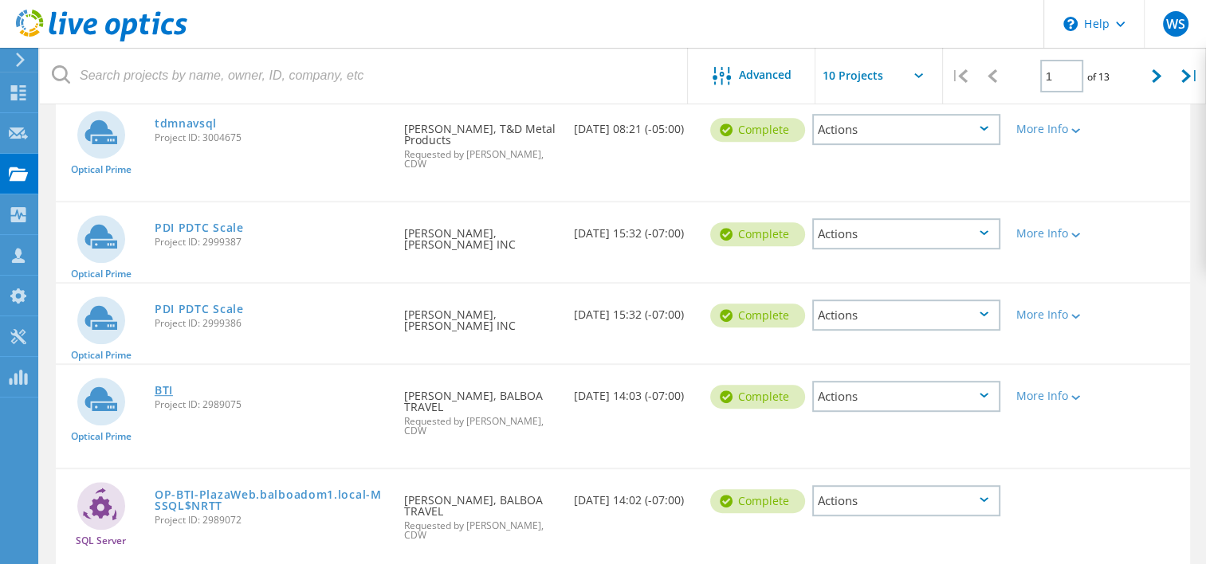
click at [164, 385] on link "BTI" at bounding box center [164, 390] width 18 height 11
